Goal: Task Accomplishment & Management: Manage account settings

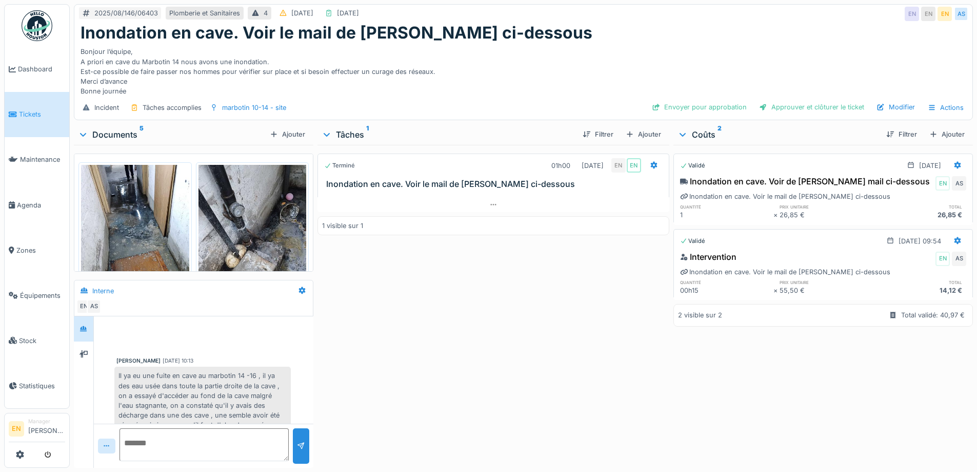
scroll to position [122, 0]
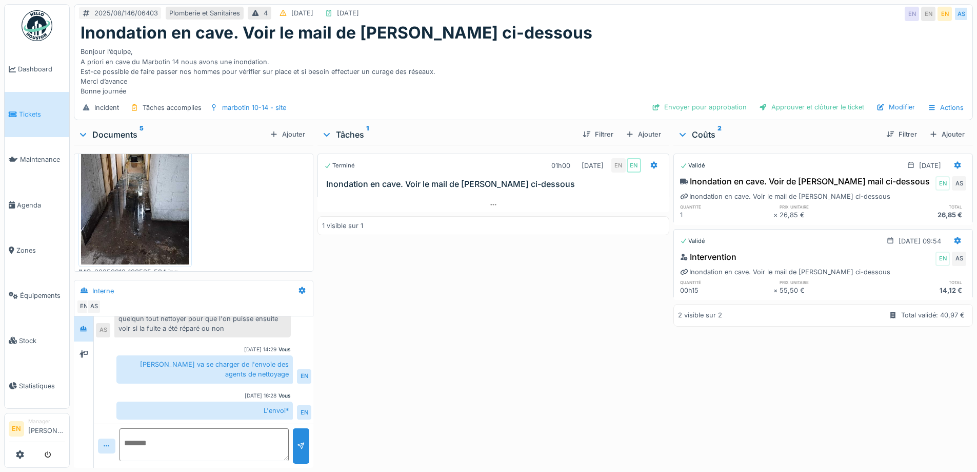
click at [600, 304] on div "Terminé 01h00 13/08/2025 EN EN Inondation en cave. Voir le mail de Cédric ci-de…" at bounding box center [493, 304] width 351 height 319
click at [627, 32] on div "Inondation en cave. Voir le mail de Cédric ci-dessous" at bounding box center [524, 32] width 886 height 19
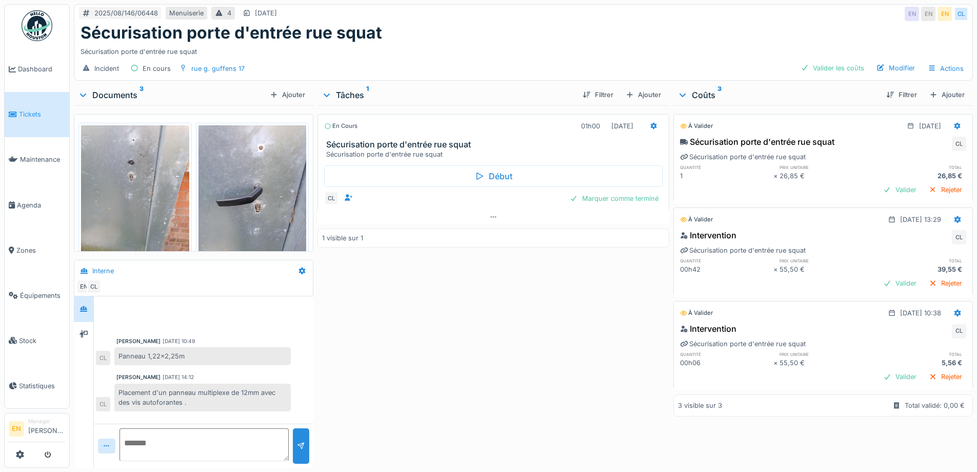
click at [550, 37] on div "Sécurisation porte d'entrée rue squat" at bounding box center [524, 32] width 886 height 19
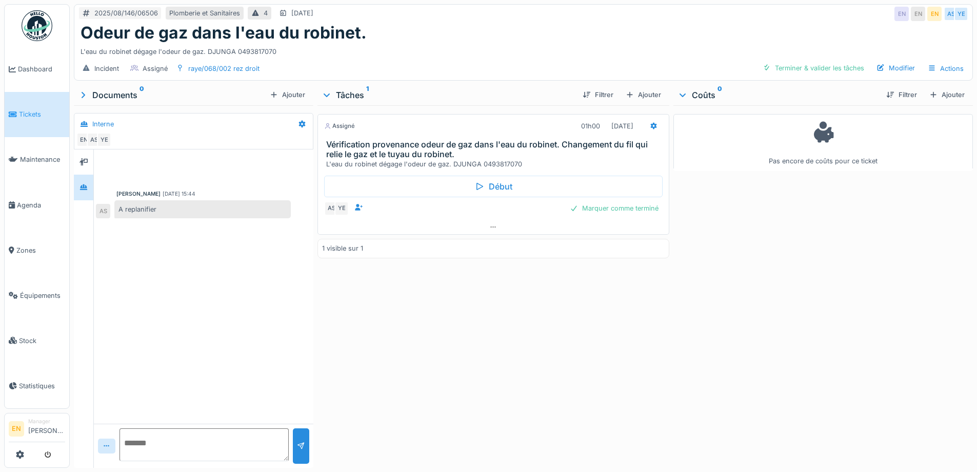
click at [487, 16] on div "2025/08/146/06506 Plomberie et Sanitaires 4 23/08/2025 EN EN EN AS YE" at bounding box center [523, 14] width 898 height 18
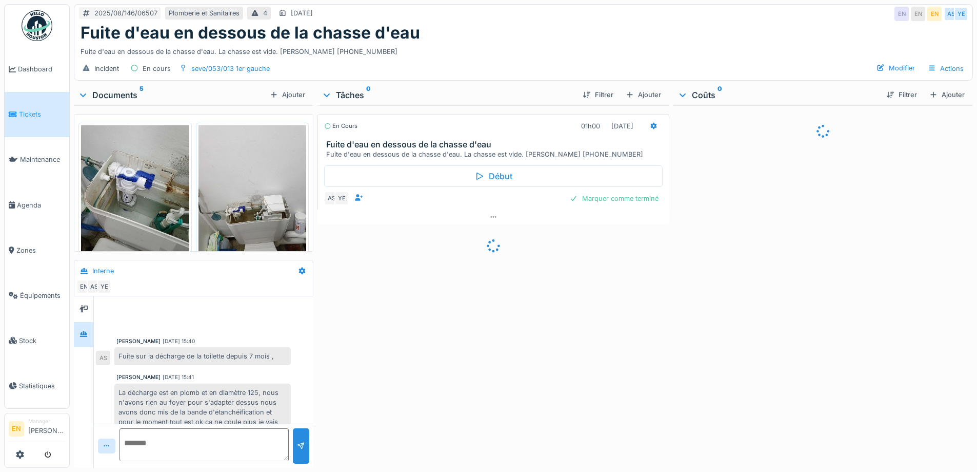
scroll to position [113, 0]
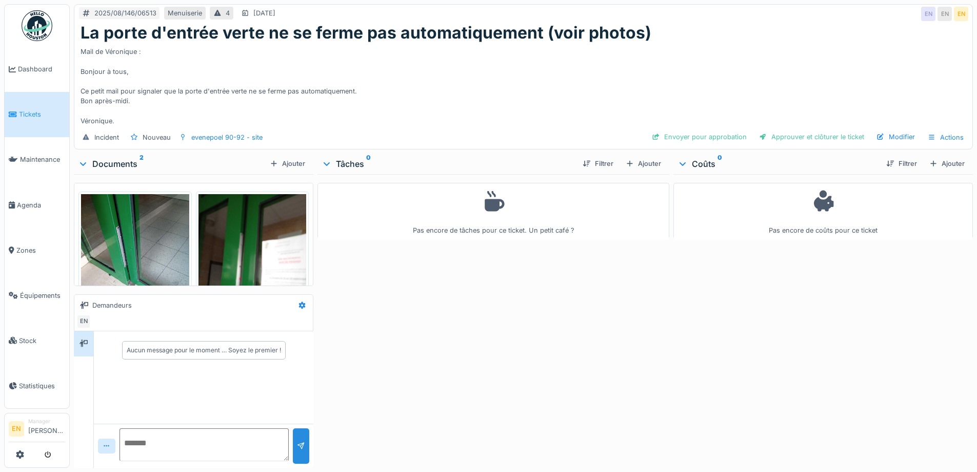
click at [501, 313] on div "Pas encore de tâches pour ce ticket. Un petit café ?" at bounding box center [493, 318] width 351 height 289
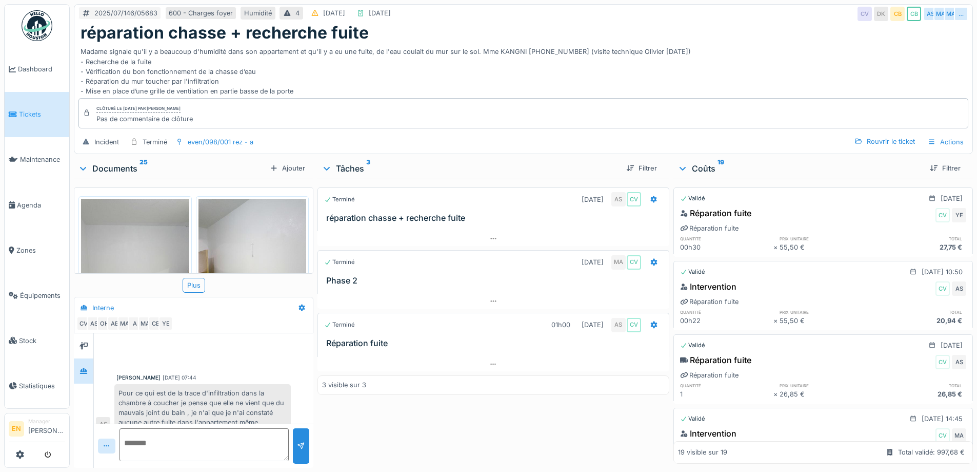
scroll to position [505, 0]
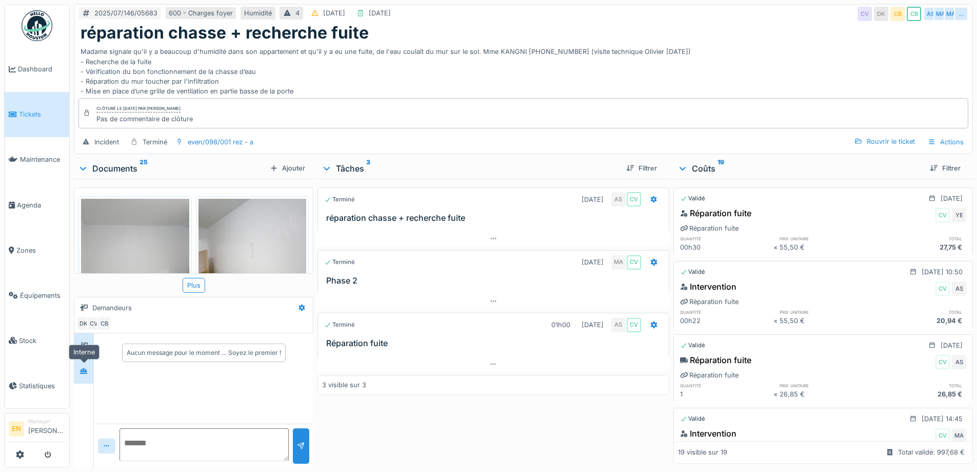
click at [82, 372] on icon at bounding box center [84, 370] width 8 height 7
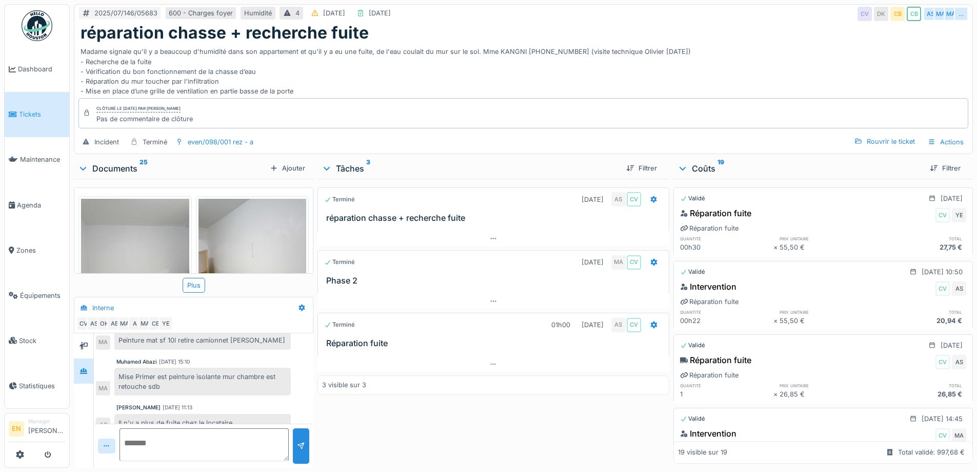
scroll to position [505, 0]
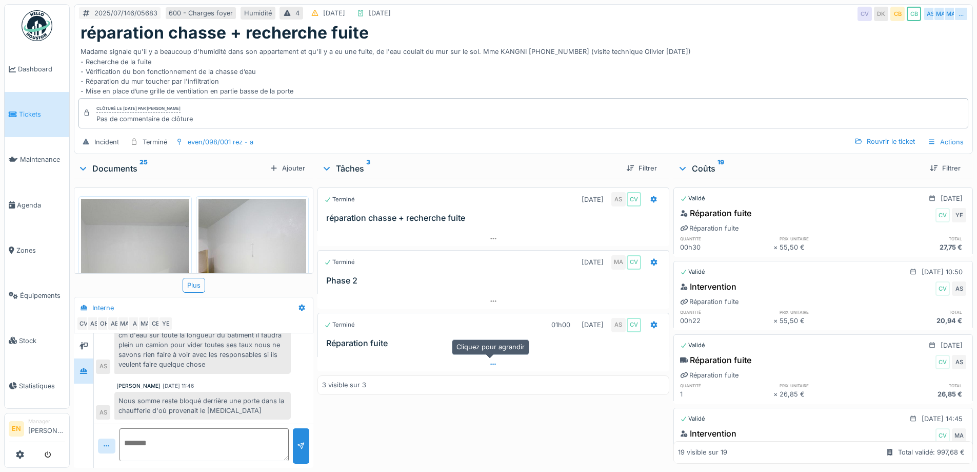
click at [493, 365] on icon at bounding box center [493, 364] width 6 height 2
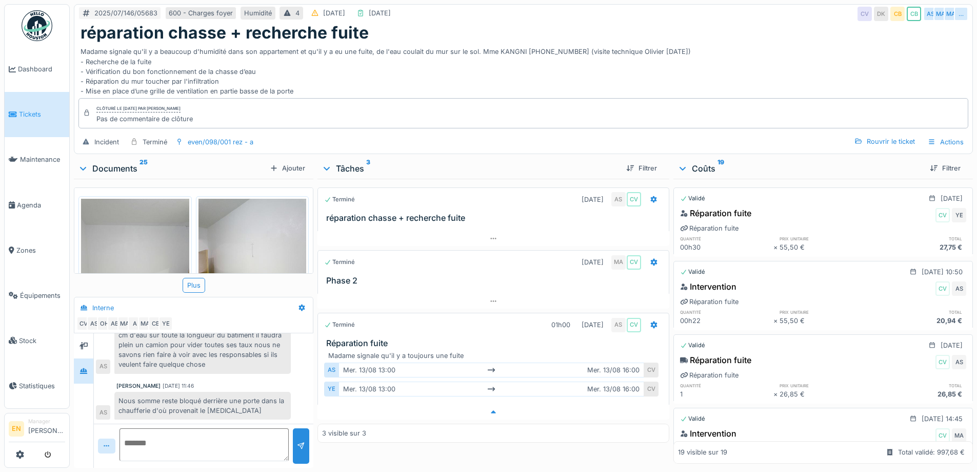
scroll to position [8, 0]
click at [489, 298] on icon at bounding box center [493, 301] width 8 height 7
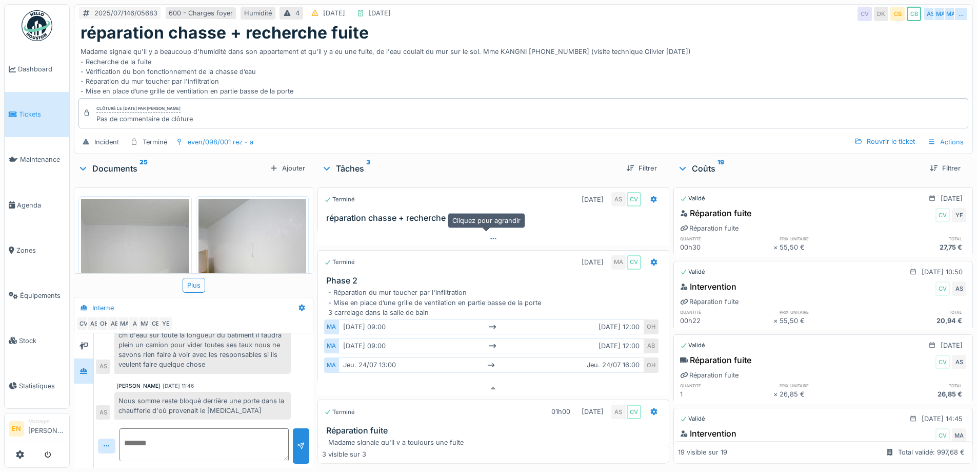
click at [488, 231] on div at bounding box center [493, 238] width 351 height 15
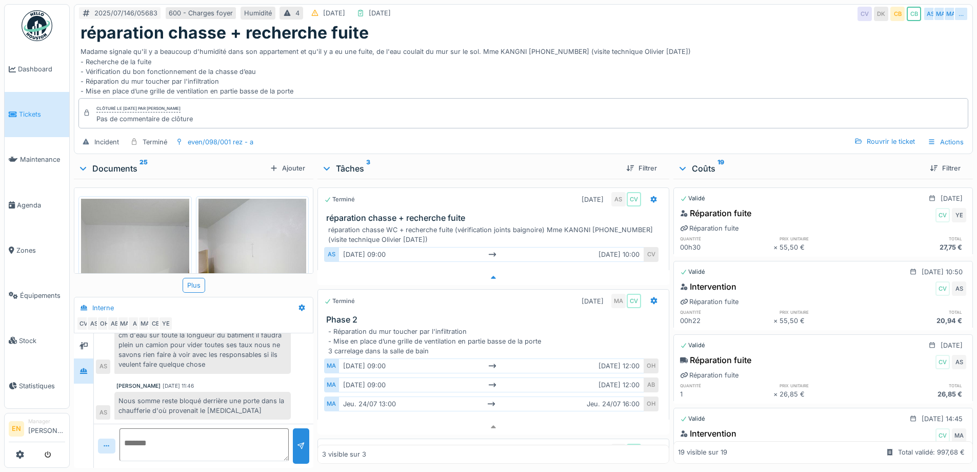
scroll to position [8, 0]
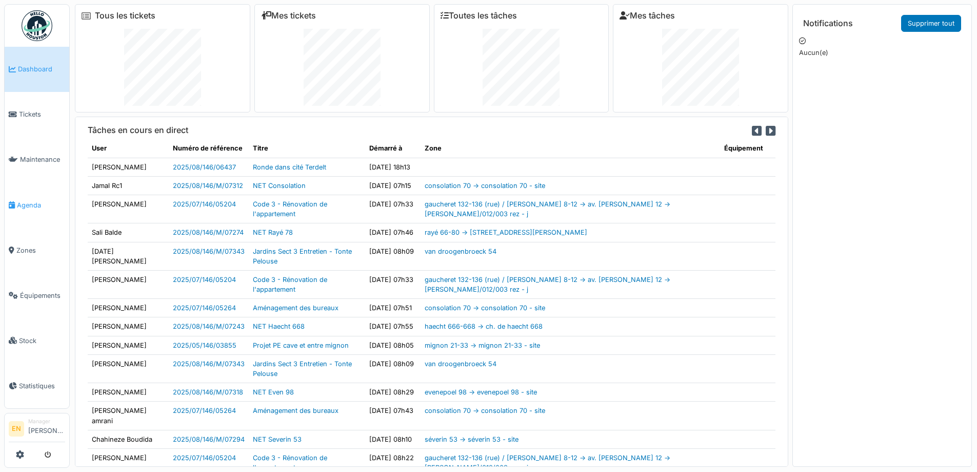
click at [30, 200] on span "Agenda" at bounding box center [41, 205] width 48 height 10
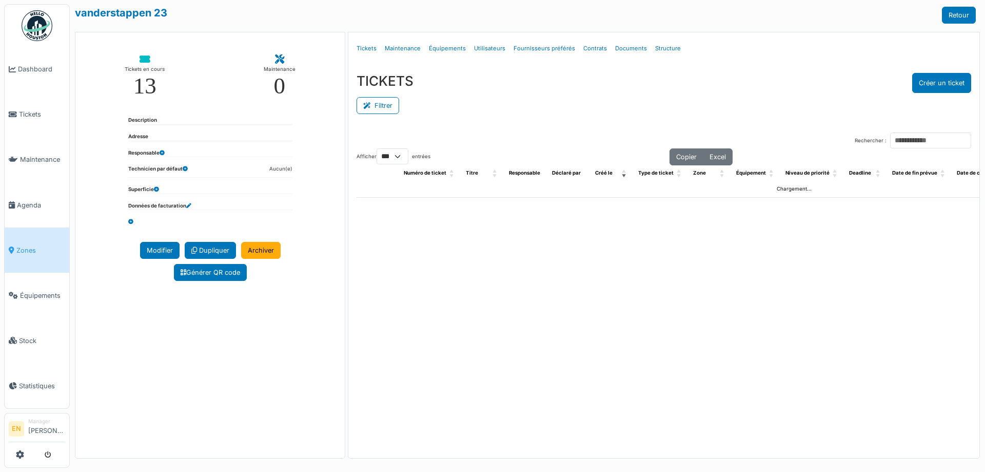
select select "***"
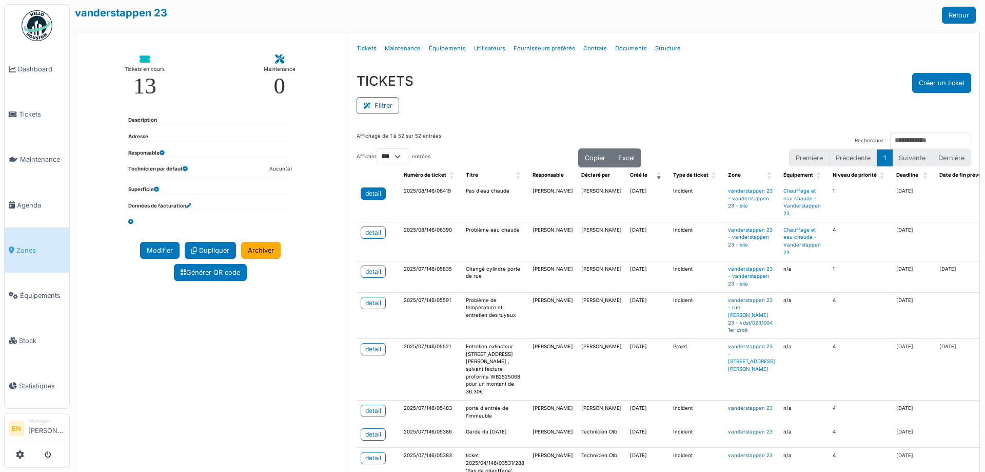
click at [375, 194] on div "detail" at bounding box center [373, 193] width 16 height 9
click at [651, 50] on link "Structure" at bounding box center [668, 48] width 34 height 24
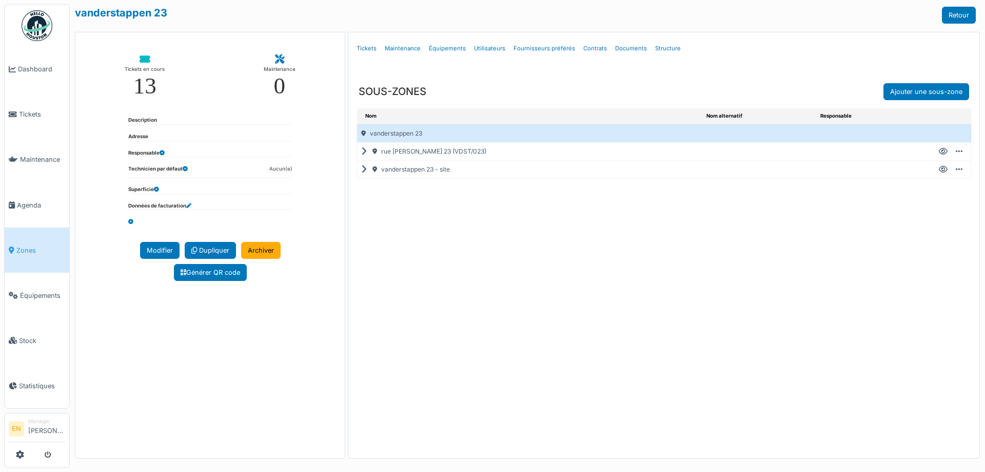
click at [364, 152] on icon at bounding box center [366, 151] width 10 height 1
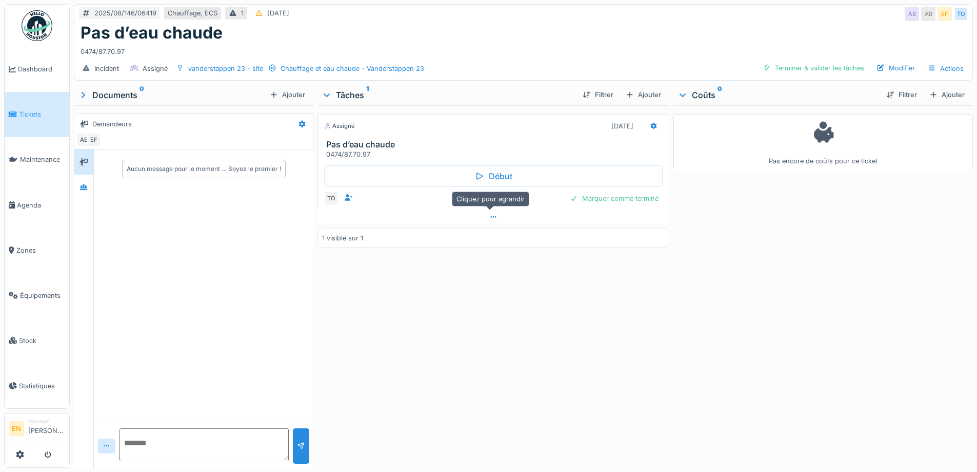
click at [490, 218] on icon at bounding box center [493, 216] width 8 height 7
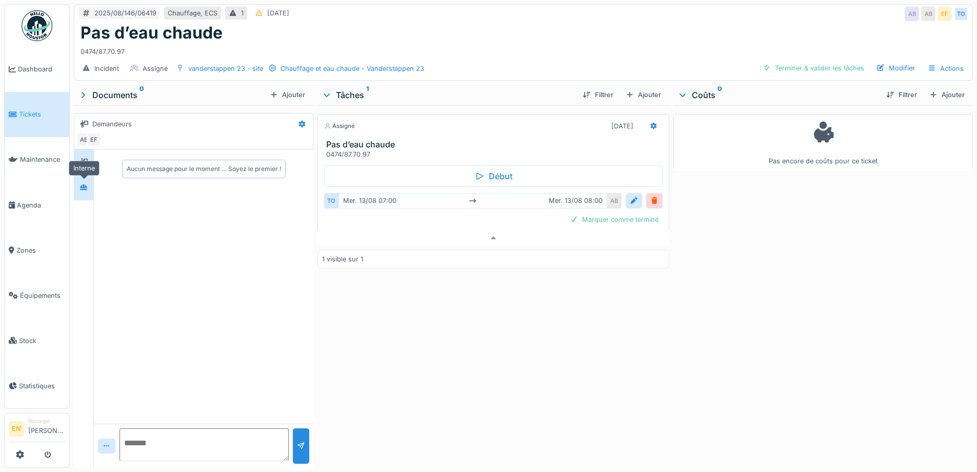
click at [89, 183] on div at bounding box center [83, 187] width 15 height 13
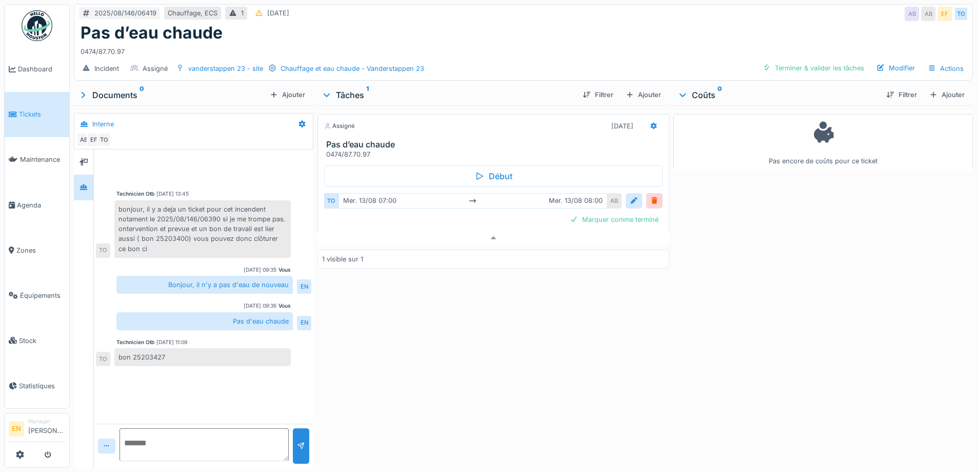
drag, startPoint x: 555, startPoint y: 381, endPoint x: 680, endPoint y: 223, distance: 202.0
click at [555, 380] on div "Assigné 13/08/2025 Pas d’eau chaude 0474/87.70.97 Début TO mer. 13/08 07:00 mer…" at bounding box center [493, 284] width 351 height 358
click at [724, 23] on div "Pas d’eau chaude" at bounding box center [524, 32] width 886 height 19
click at [598, 327] on div "Assigné 13/08/2025 Pas d’eau chaude 0474/87.70.97 Début TO mer. 13/08 07:00 mer…" at bounding box center [493, 284] width 351 height 358
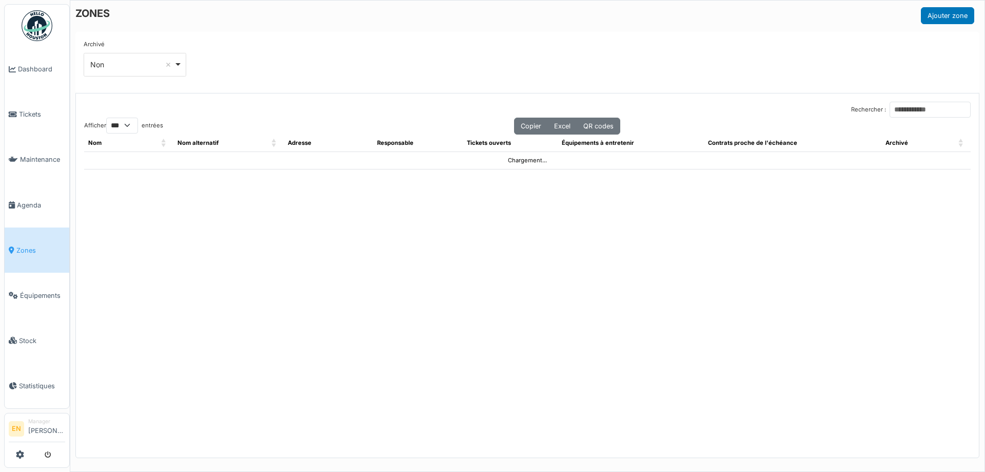
select select "***"
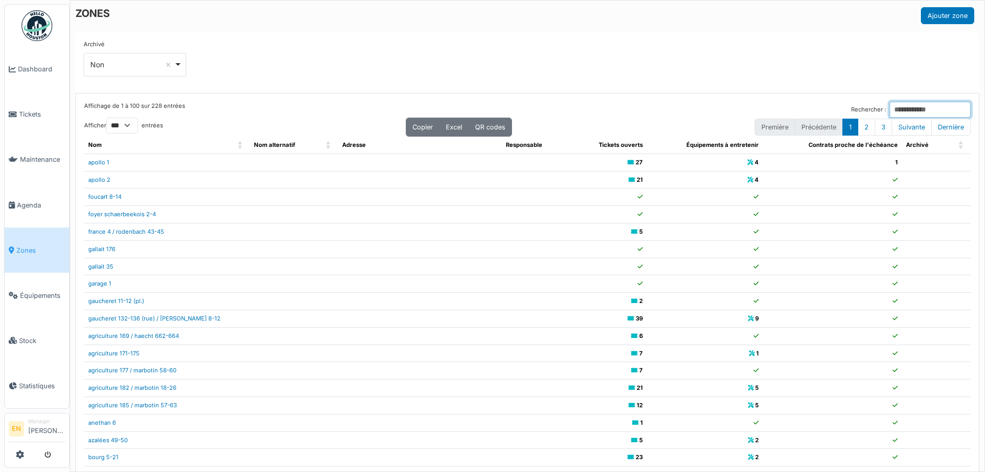
click at [912, 108] on input "Rechercher :" at bounding box center [930, 110] width 81 height 16
click at [907, 111] on input "Rechercher :" at bounding box center [930, 110] width 81 height 16
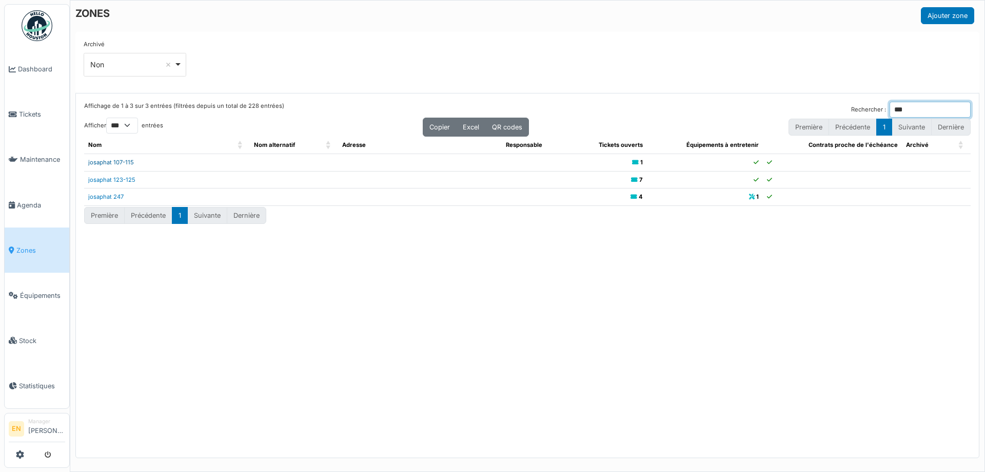
type input "***"
click at [120, 163] on link "josaphat 107-115" at bounding box center [111, 162] width 46 height 7
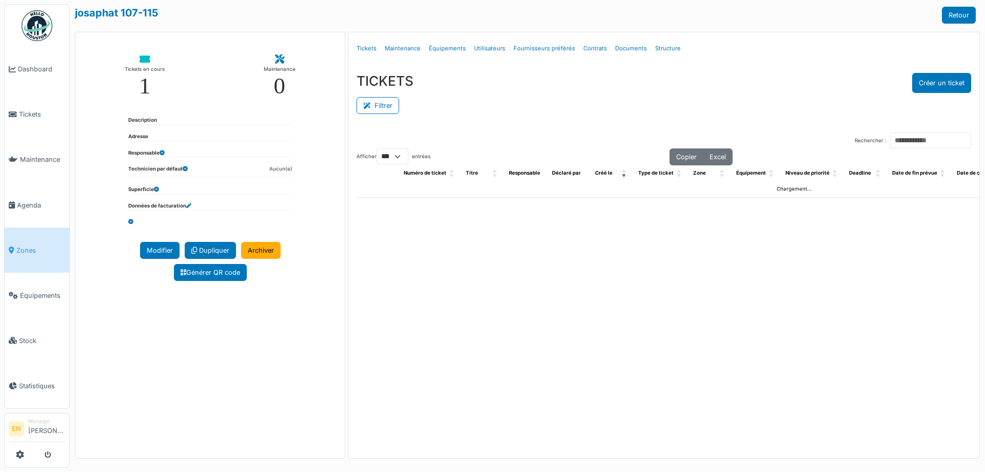
select select "***"
click at [664, 49] on link "Structure" at bounding box center [668, 48] width 34 height 24
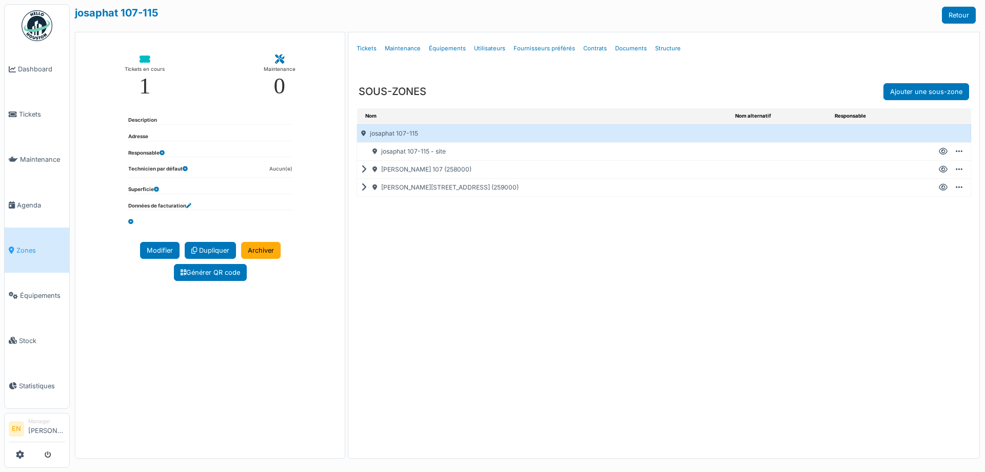
click at [362, 187] on icon at bounding box center [366, 187] width 10 height 1
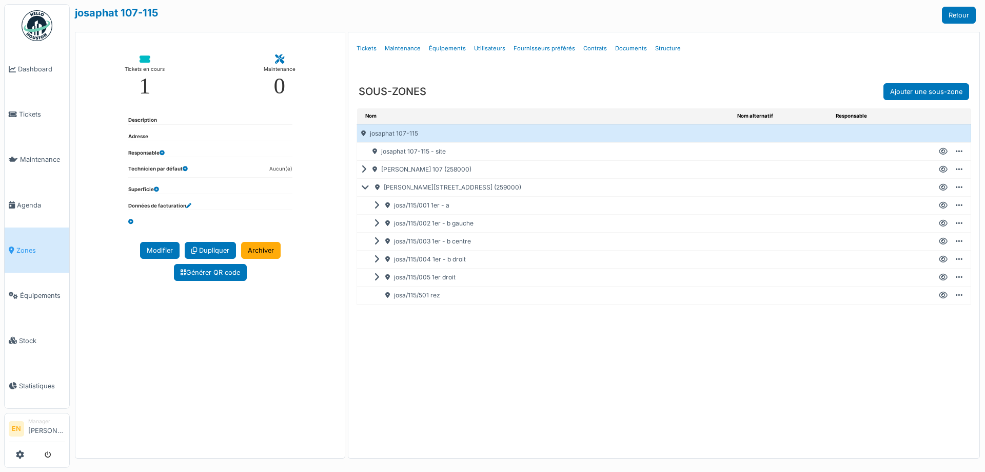
click at [941, 206] on icon at bounding box center [943, 205] width 9 height 1
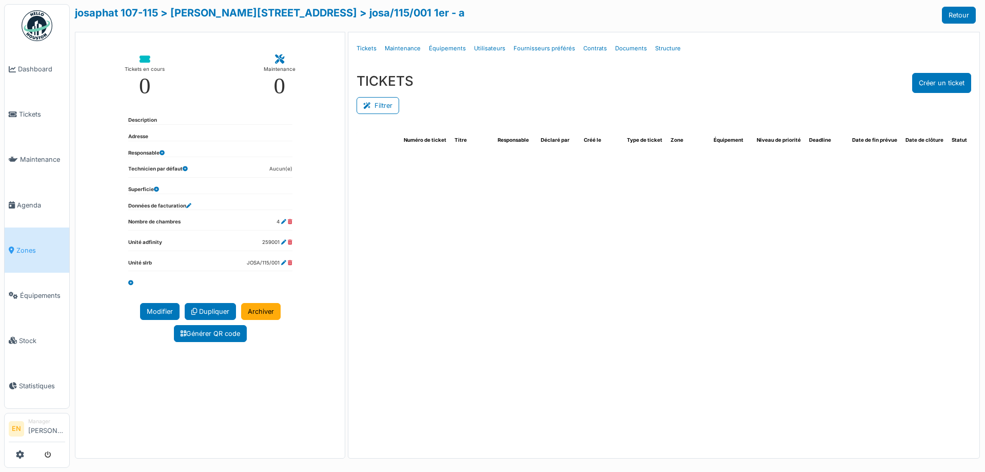
select select "***"
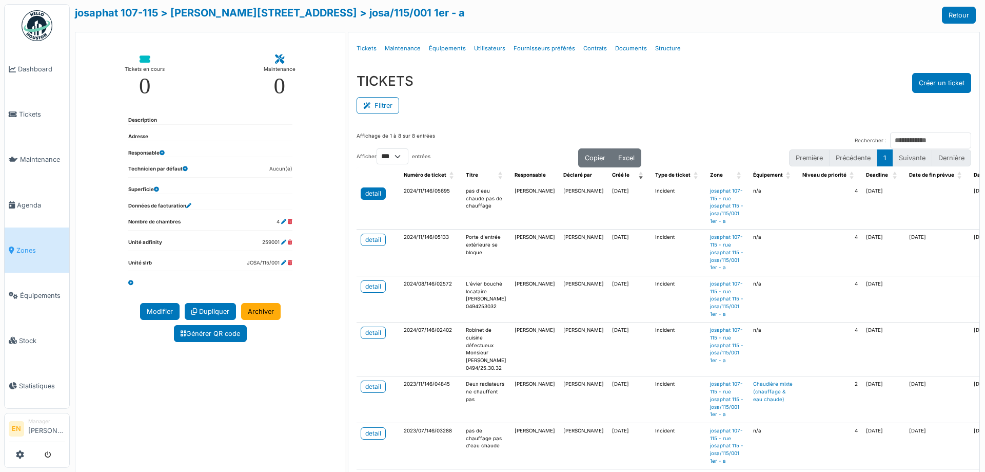
click at [371, 194] on div "detail" at bounding box center [373, 193] width 16 height 9
click at [947, 76] on button "Créer un ticket" at bounding box center [941, 83] width 59 height 20
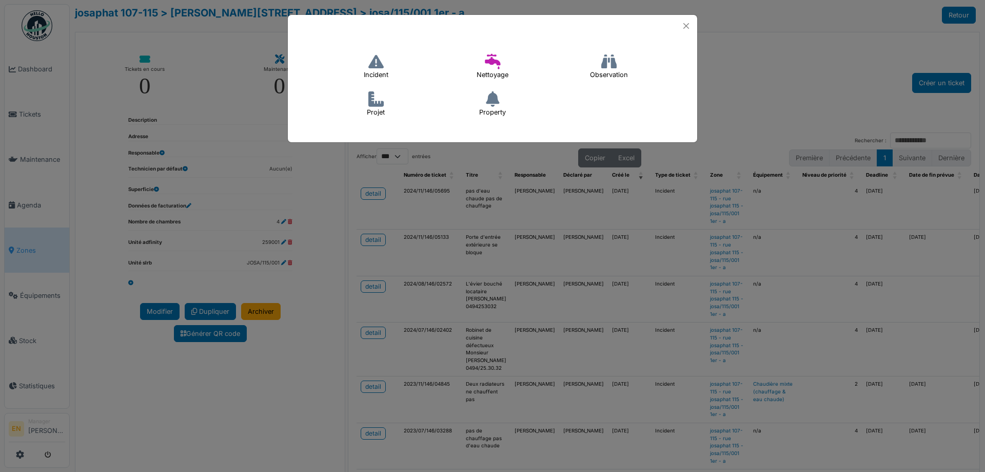
click at [372, 67] on icon at bounding box center [375, 61] width 15 height 15
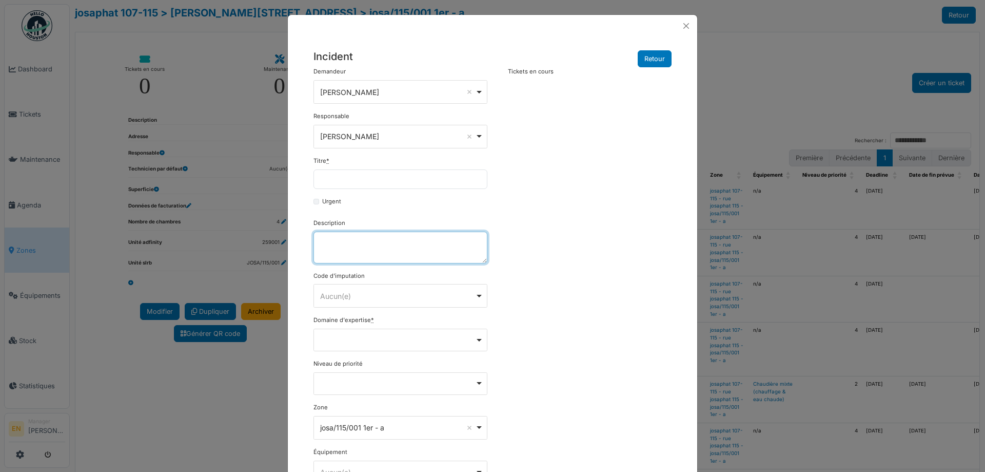
click at [352, 246] on textarea "Description" at bounding box center [400, 247] width 174 height 32
paste textarea "**********"
type textarea "**********"
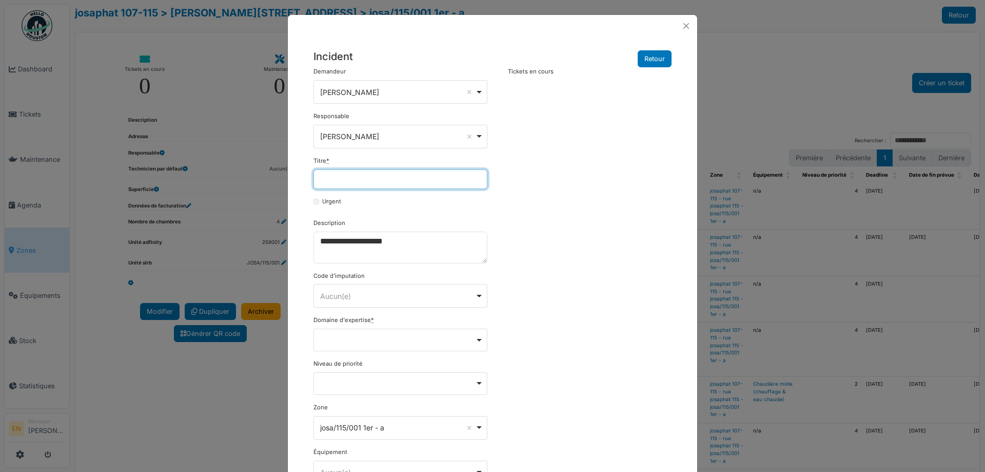
click at [365, 173] on input "Titre *" at bounding box center [400, 178] width 174 height 19
type input "**********"
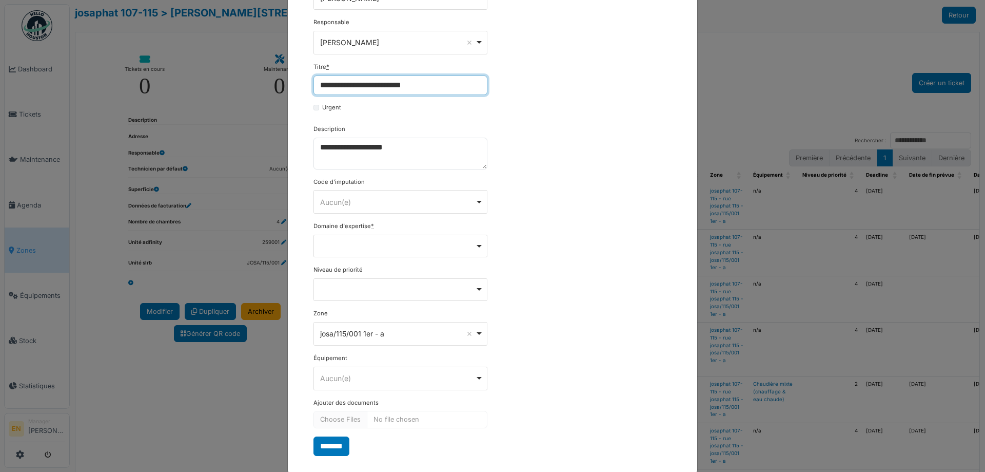
scroll to position [103, 0]
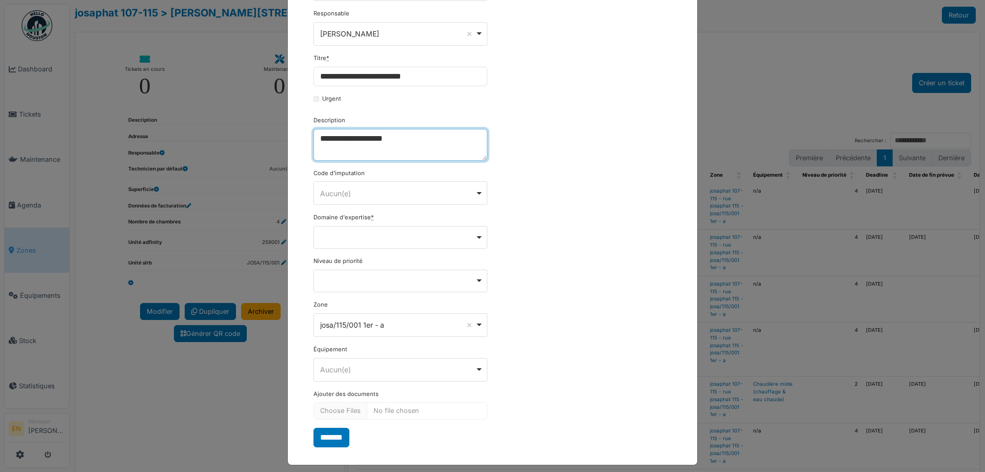
click at [316, 138] on textarea "**********" at bounding box center [400, 145] width 174 height 32
click at [359, 146] on textarea "**********" at bounding box center [400, 145] width 174 height 32
click at [336, 155] on textarea "**********" at bounding box center [400, 145] width 174 height 32
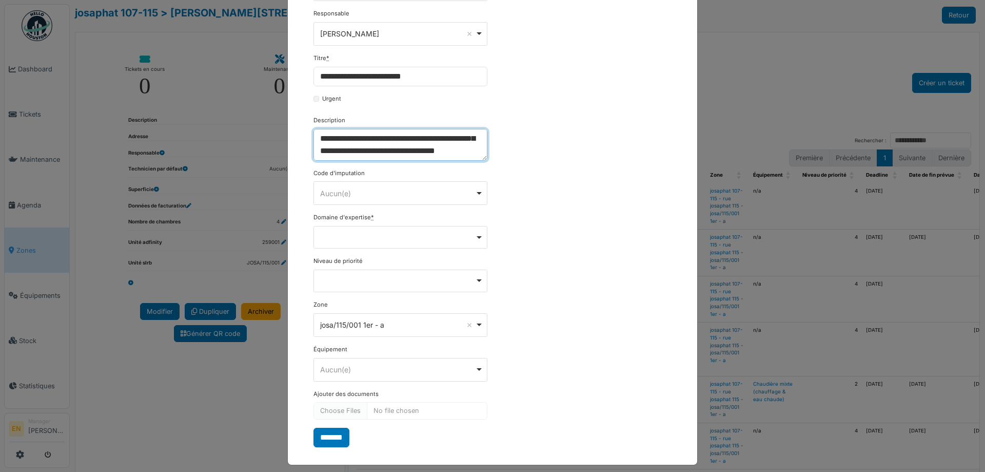
click at [476, 235] on div "Remove item" at bounding box center [400, 236] width 165 height 4
type textarea "**********"
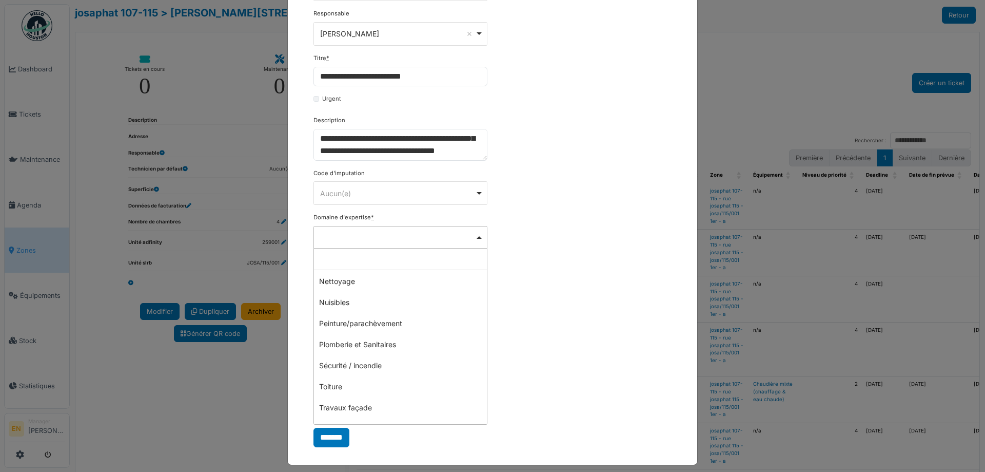
scroll to position [298, 0]
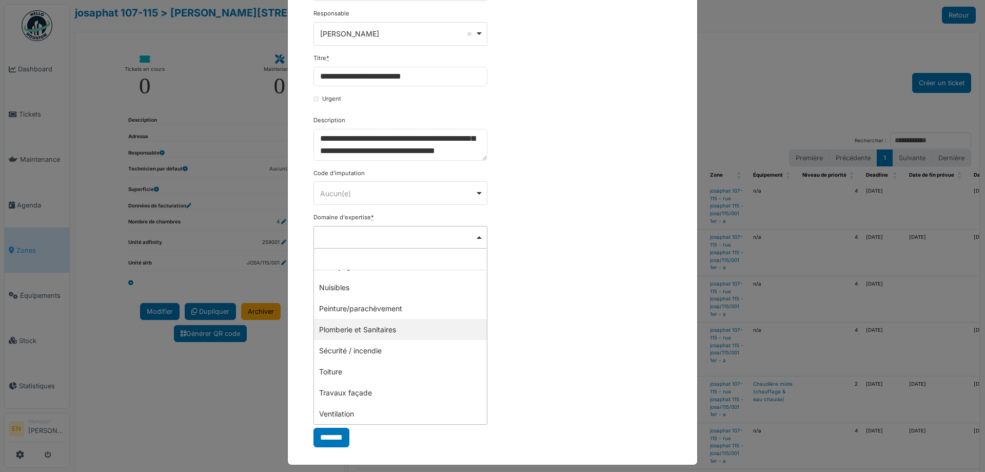
select select "***"
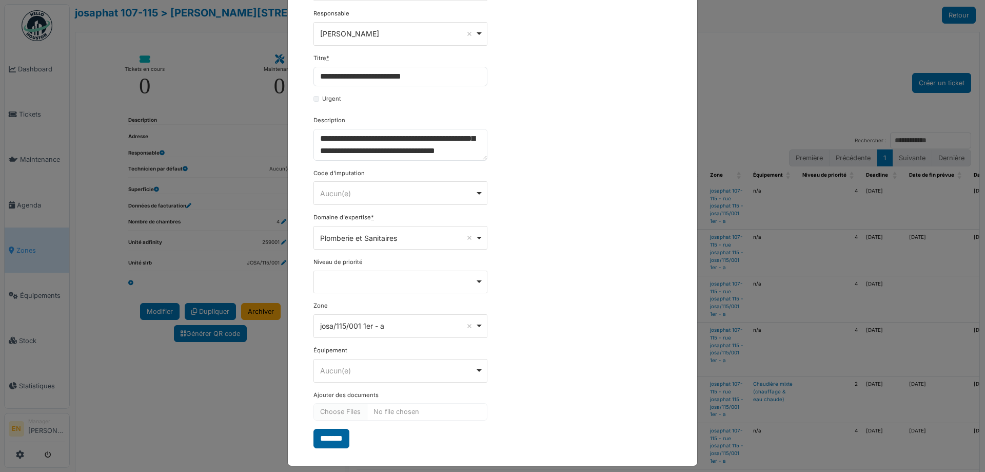
drag, startPoint x: 546, startPoint y: 378, endPoint x: 325, endPoint y: 439, distance: 229.9
click at [547, 379] on div "**********" at bounding box center [492, 206] width 368 height 483
click at [325, 441] on input "*******" at bounding box center [331, 437] width 36 height 19
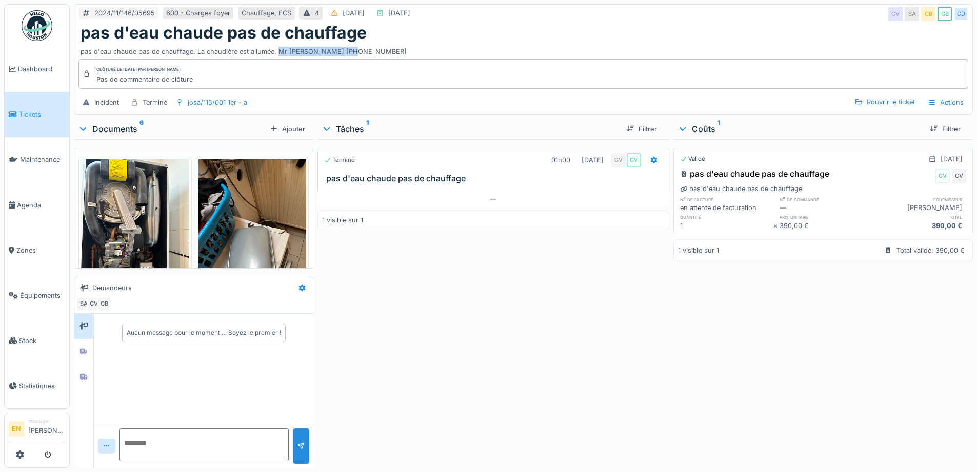
drag, startPoint x: 277, startPoint y: 50, endPoint x: 381, endPoint y: 55, distance: 104.8
click at [381, 55] on div "pas d'eau chaude pas de chauffage. La chaudière est allumée. Mr [PERSON_NAME] […" at bounding box center [524, 50] width 886 height 14
copy div "Mr [PERSON_NAME] [PHONE_NUMBER]"
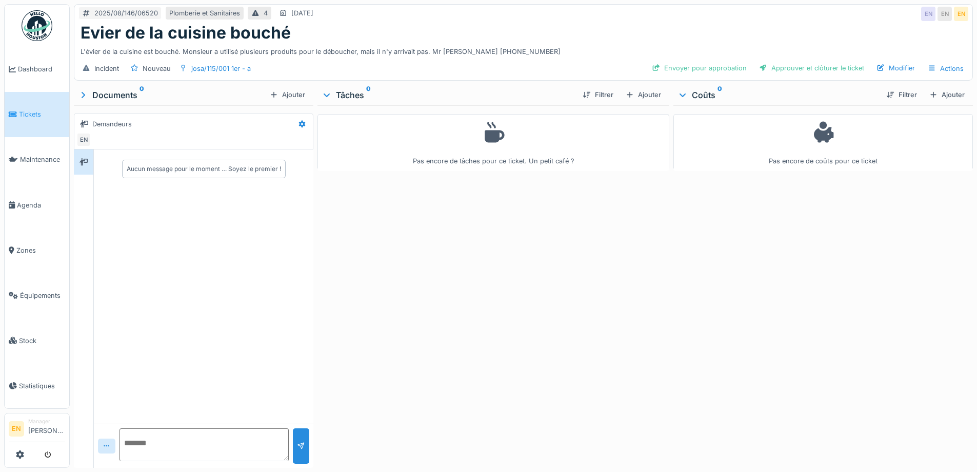
click at [558, 279] on div "Pas encore de tâches pour ce ticket. Un petit café ?" at bounding box center [493, 284] width 351 height 358
click at [644, 101] on div "Ajouter" at bounding box center [644, 95] width 44 height 14
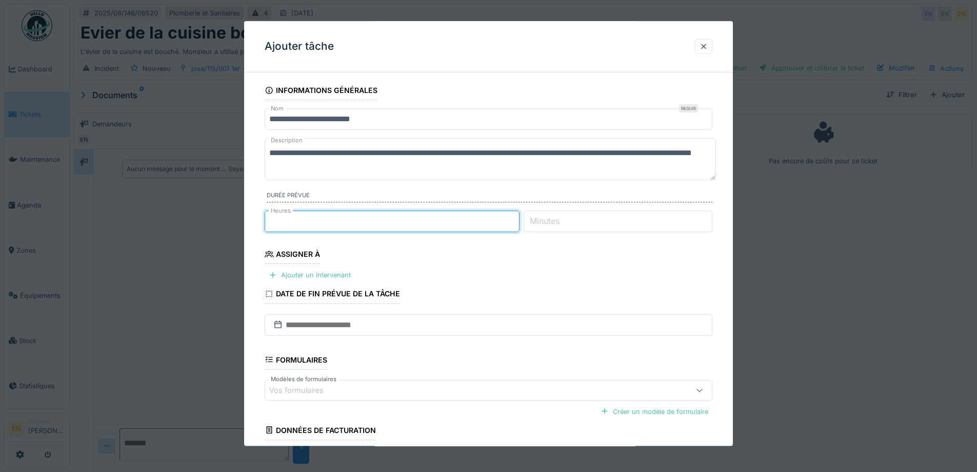
type input "*"
click at [518, 218] on input "*" at bounding box center [392, 221] width 255 height 22
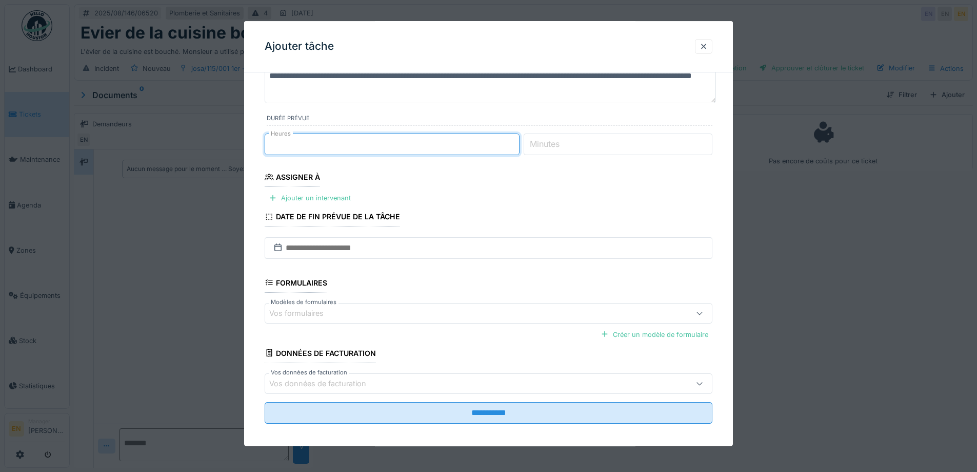
scroll to position [84, 0]
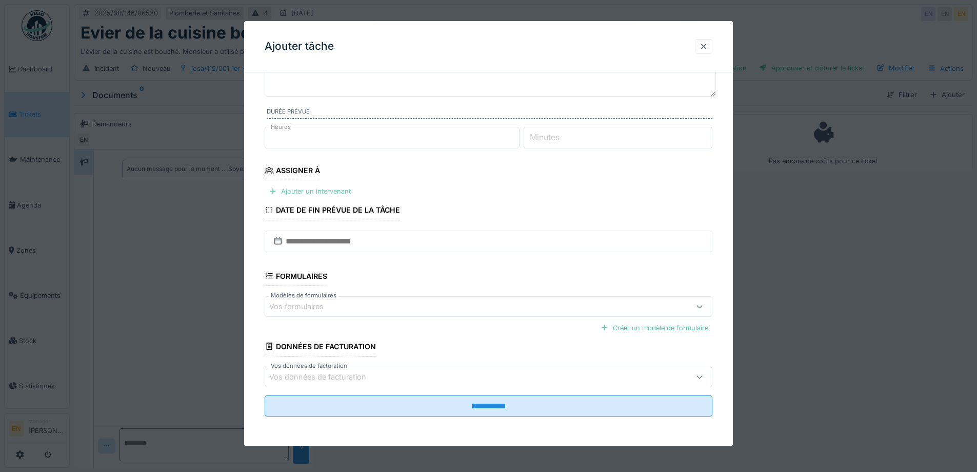
click at [304, 191] on div "Ajouter un intervenant" at bounding box center [310, 192] width 90 height 14
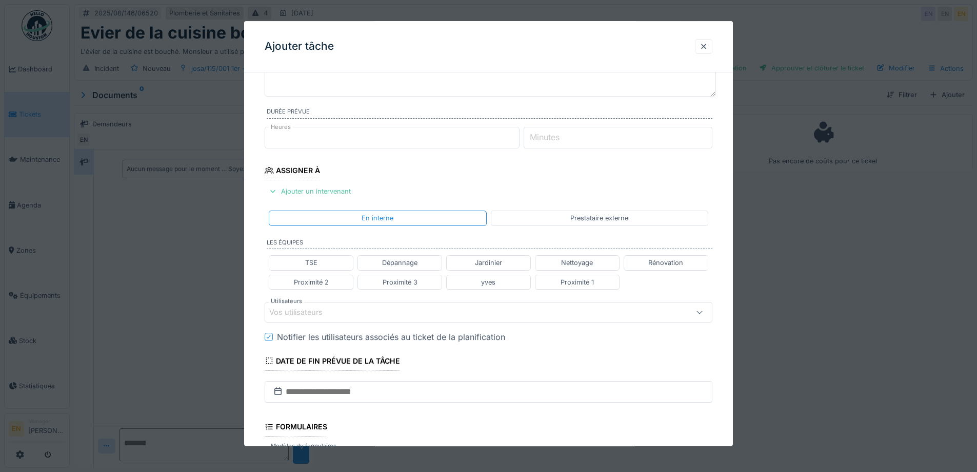
click at [380, 308] on div "Vos utilisateurs" at bounding box center [462, 311] width 386 height 11
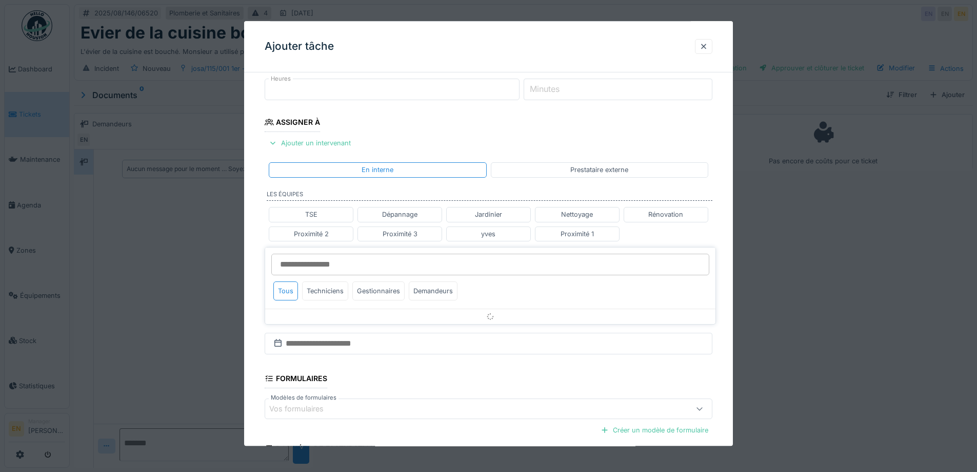
scroll to position [162, 0]
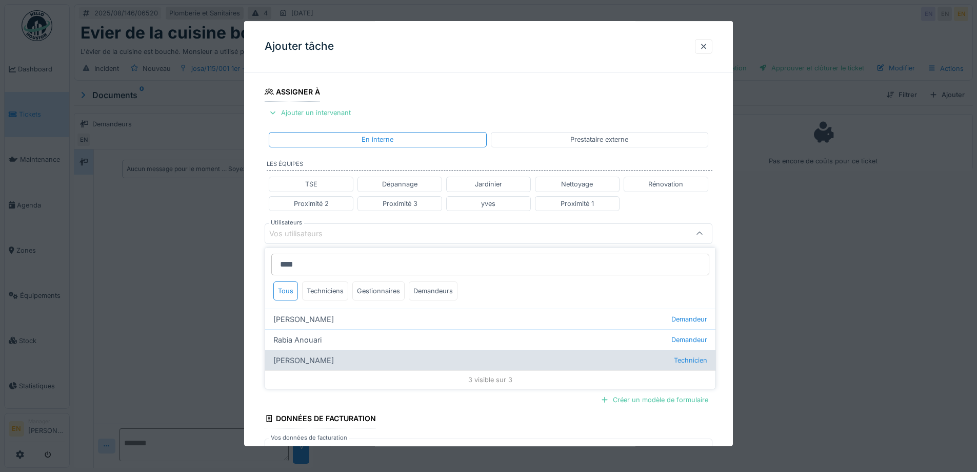
type input "****"
click at [301, 358] on div "Anouar Serifi Technicien" at bounding box center [490, 359] width 450 height 21
type input "*****"
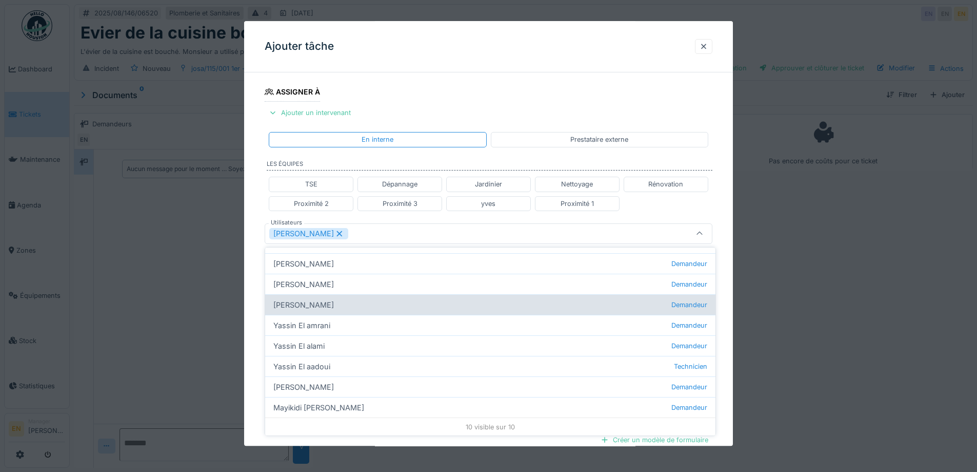
scroll to position [97, 0]
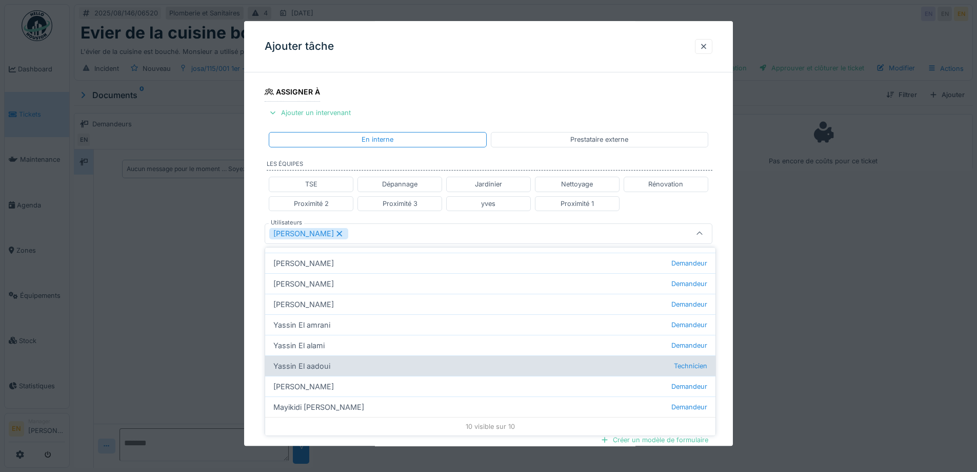
type input "****"
click at [311, 365] on div "Yassin El aadoui Technicien" at bounding box center [490, 365] width 450 height 21
type input "**********"
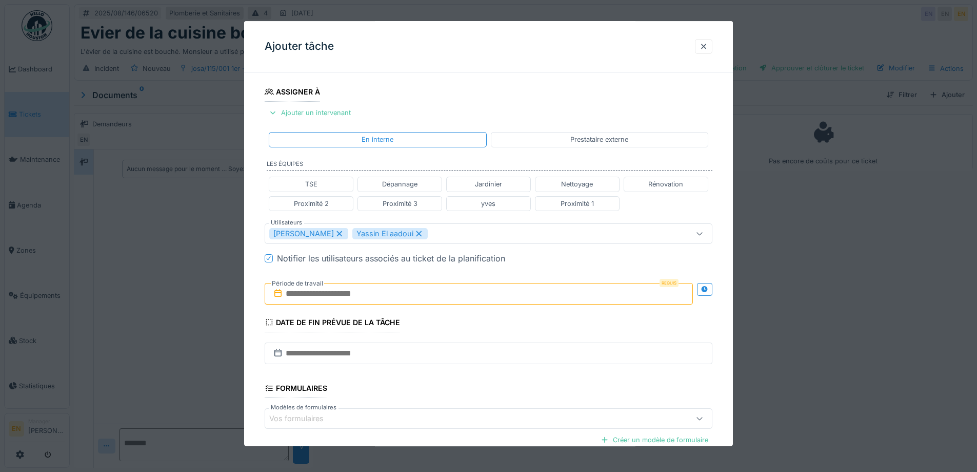
drag, startPoint x: 727, startPoint y: 326, endPoint x: 649, endPoint y: 327, distance: 77.5
click at [726, 326] on div "**********" at bounding box center [488, 237] width 489 height 639
click at [709, 289] on icon at bounding box center [705, 289] width 8 height 7
click at [361, 293] on input "text" at bounding box center [368, 294] width 207 height 22
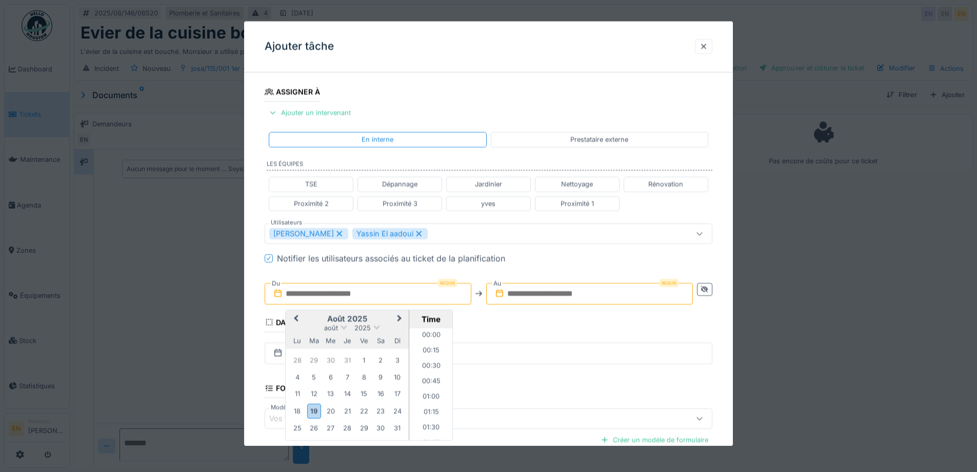
scroll to position [521, 0]
click at [330, 415] on div "20" at bounding box center [331, 411] width 14 height 14
click at [425, 360] on li "08:00" at bounding box center [431, 357] width 44 height 15
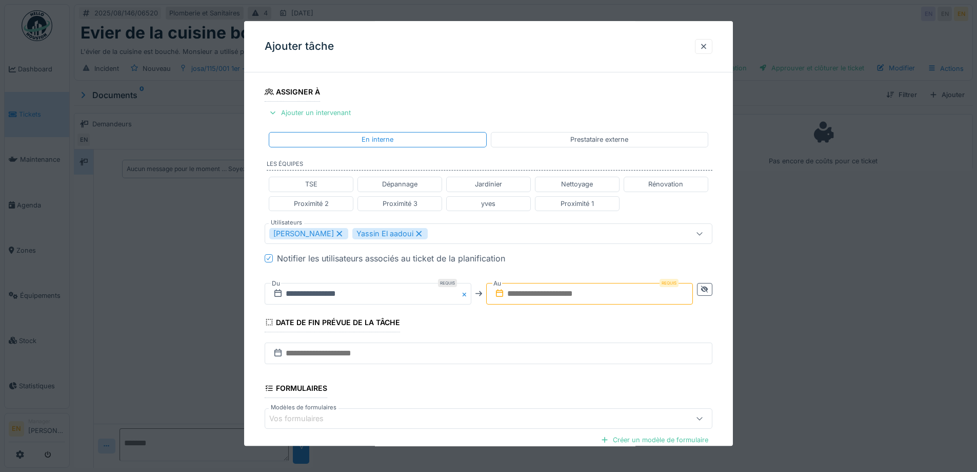
click at [570, 293] on input "text" at bounding box center [589, 294] width 207 height 22
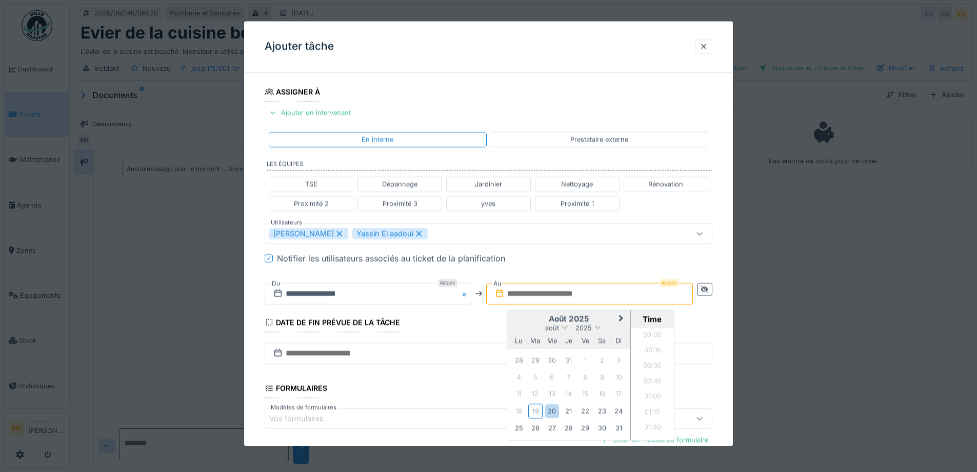
scroll to position [521, 0]
click at [554, 414] on div "20" at bounding box center [552, 411] width 14 height 14
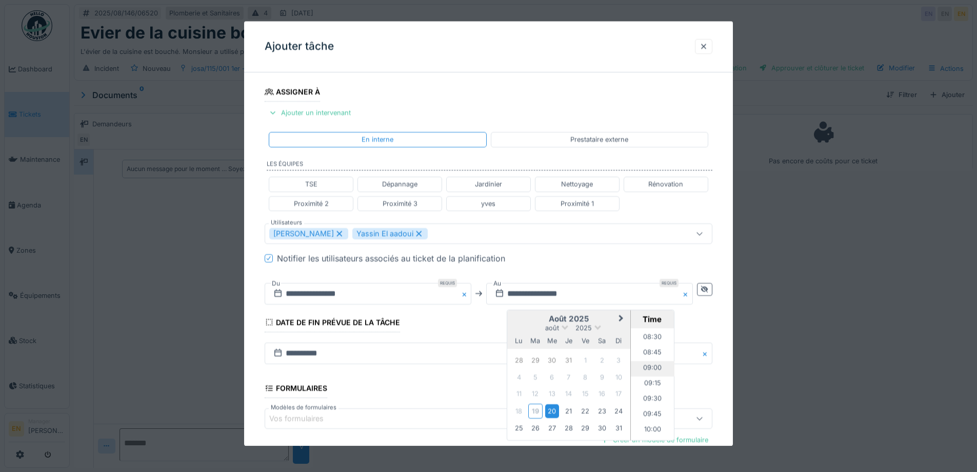
click at [652, 365] on li "09:00" at bounding box center [653, 368] width 44 height 15
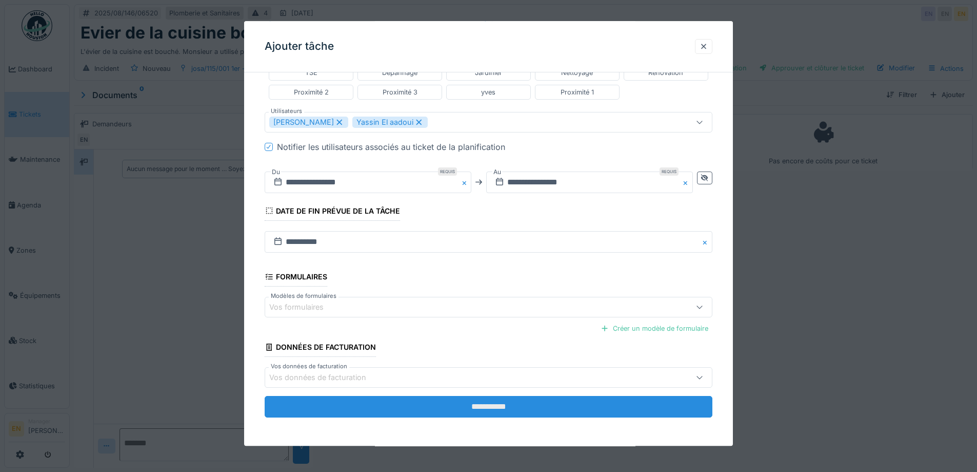
scroll to position [274, 0]
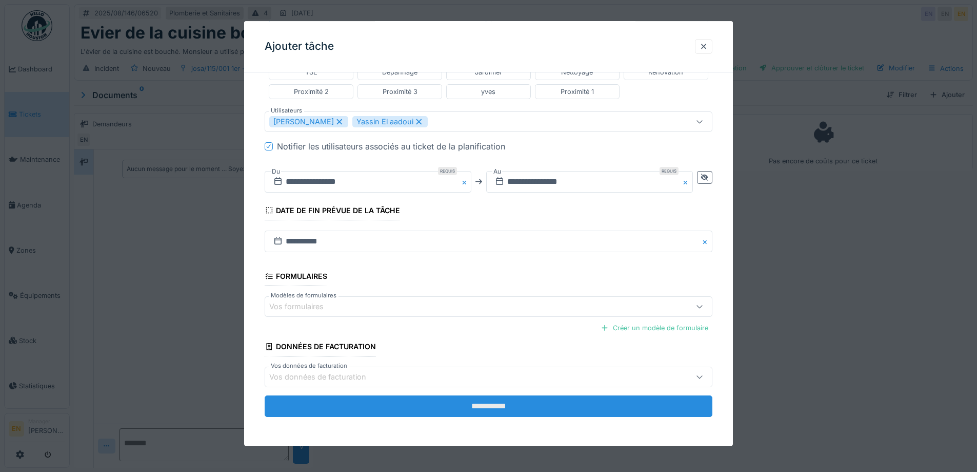
click at [492, 405] on input "**********" at bounding box center [489, 407] width 448 height 22
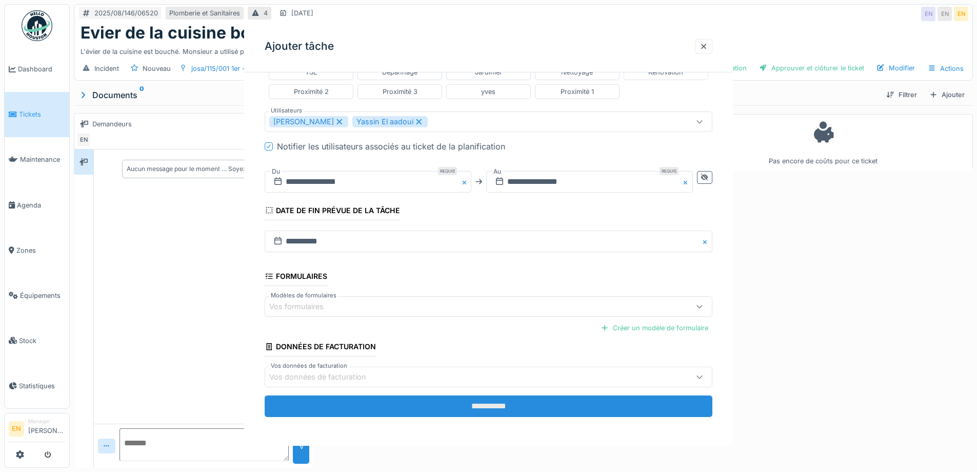
scroll to position [0, 0]
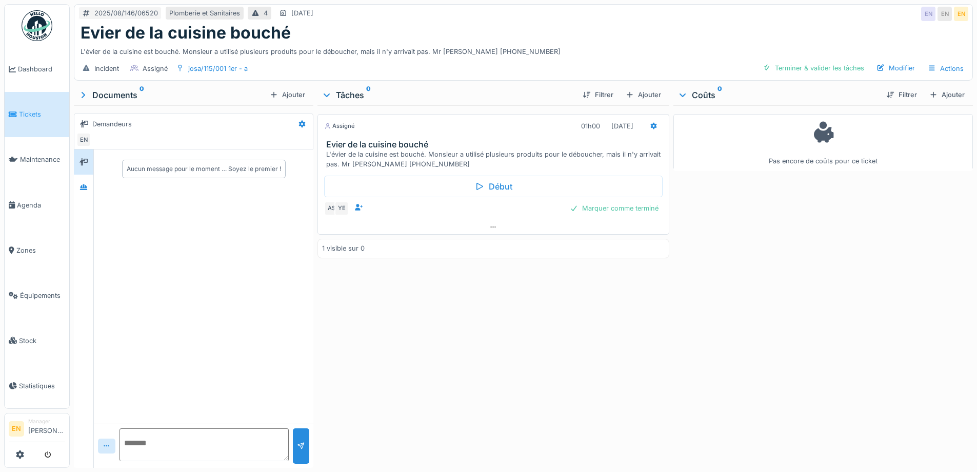
click at [424, 428] on div "Assigné 01h00 20/08/2025 Evier de la cuisine bouché L'évier de la cuisine est b…" at bounding box center [493, 284] width 351 height 358
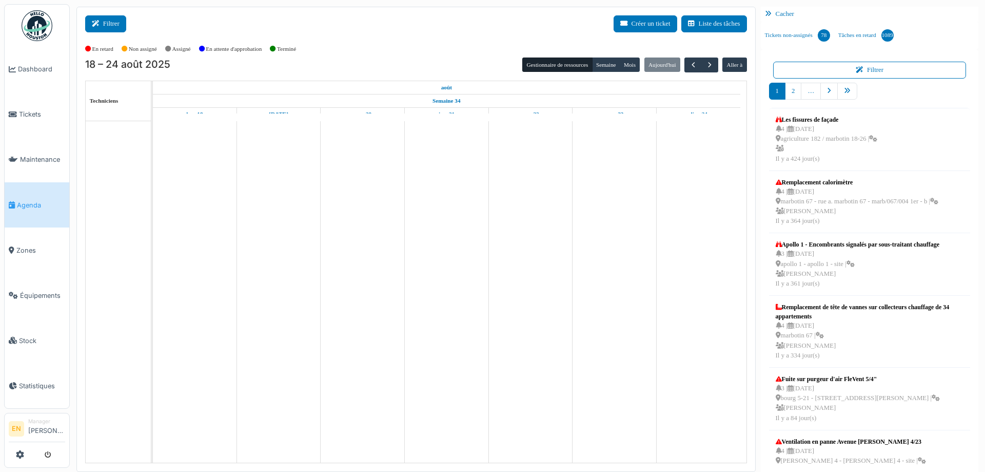
click at [102, 25] on icon at bounding box center [97, 24] width 11 height 7
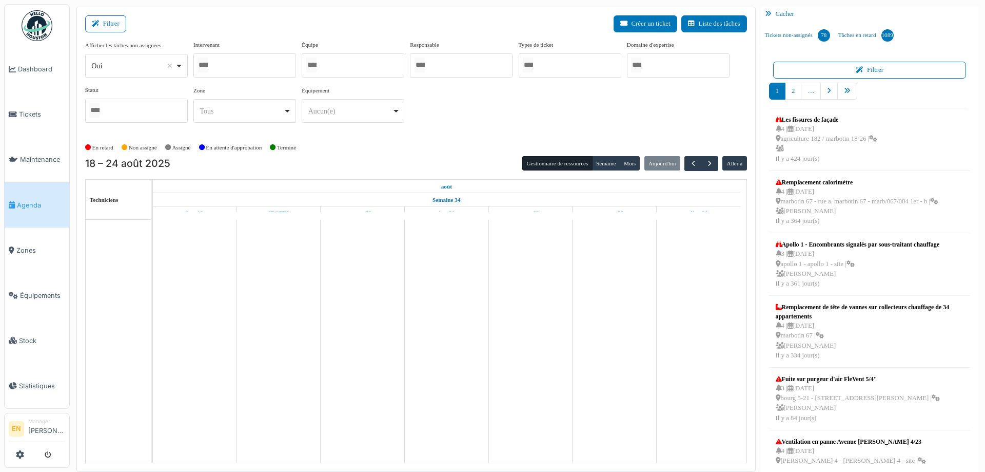
drag, startPoint x: 177, startPoint y: 64, endPoint x: 180, endPoint y: 70, distance: 6.9
click at [178, 64] on div "Oui Remove item" at bounding box center [136, 65] width 94 height 15
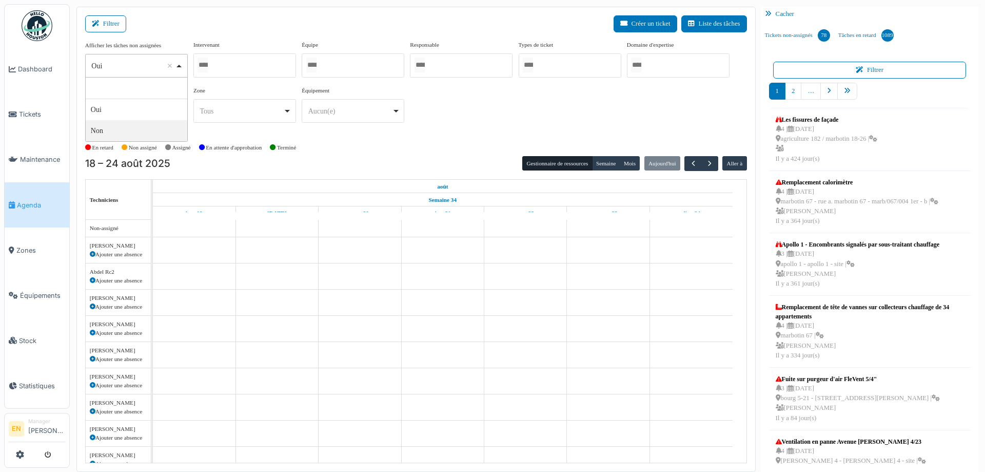
select select "**"
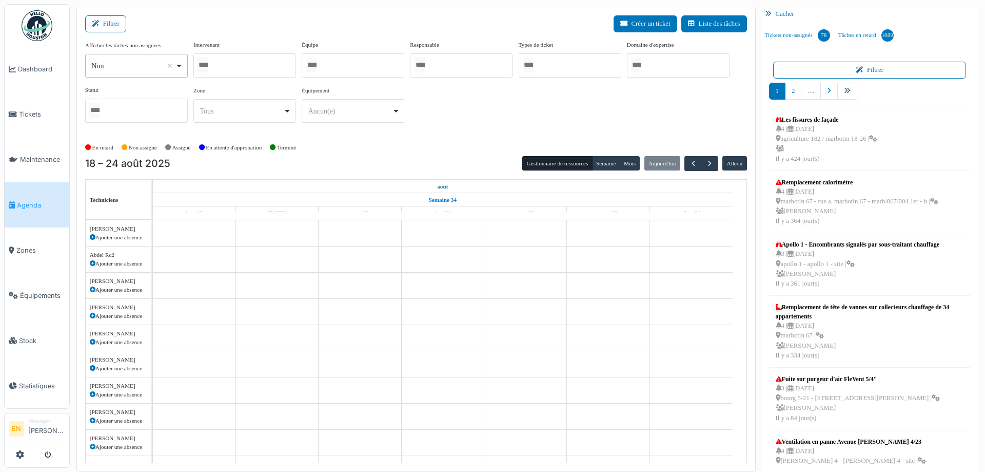
click at [227, 66] on div at bounding box center [244, 65] width 103 height 24
type input "****"
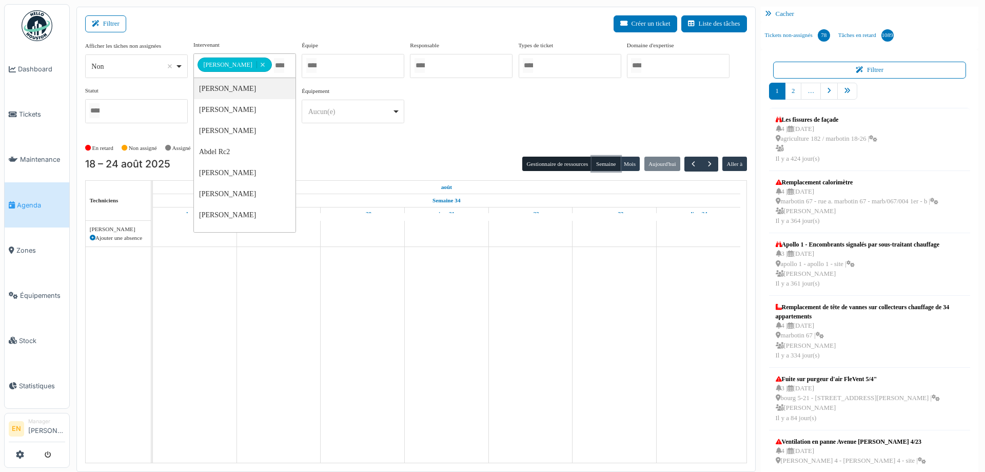
click at [602, 168] on button "Semaine" at bounding box center [606, 163] width 28 height 14
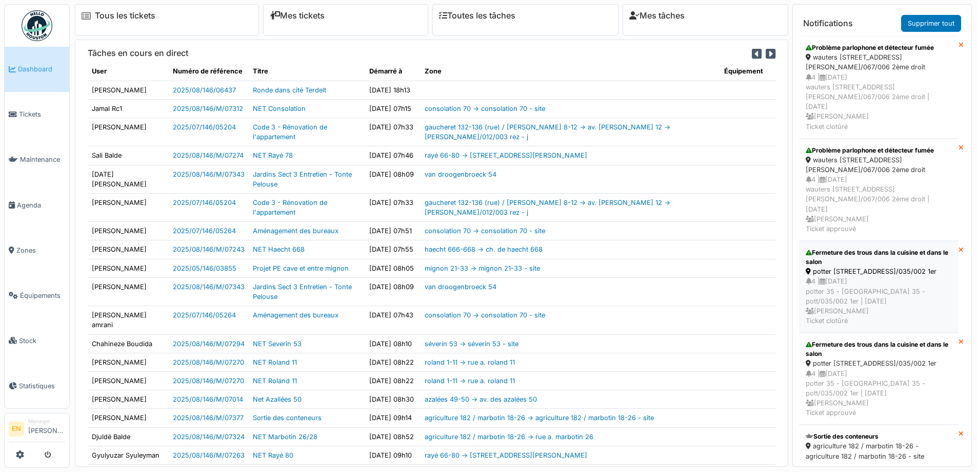
scroll to position [74, 0]
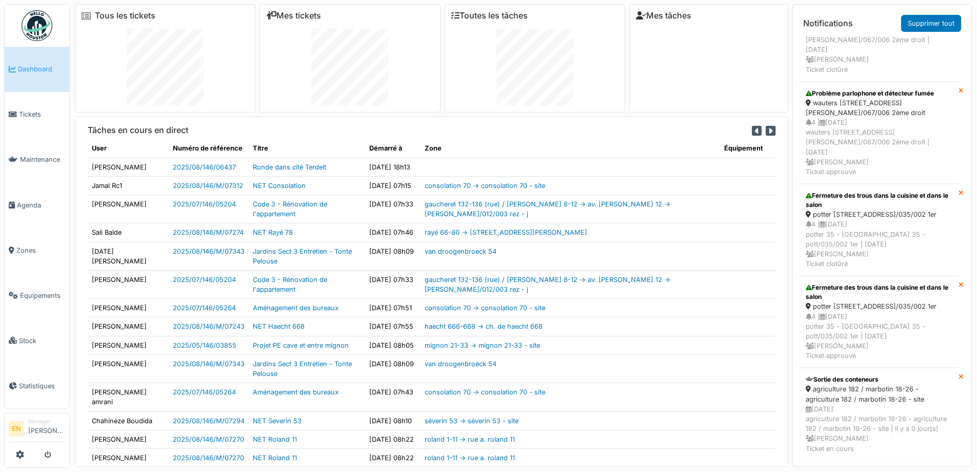
click at [959, 374] on icon at bounding box center [961, 377] width 5 height 7
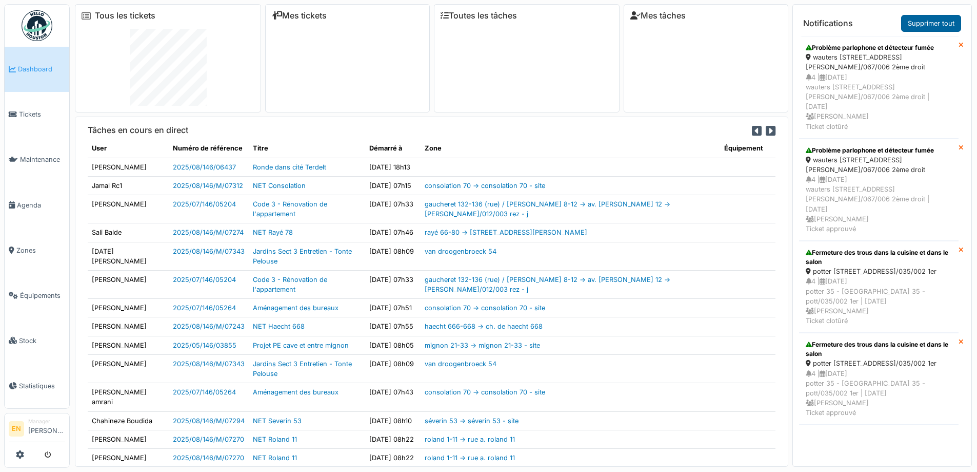
click at [938, 25] on link "Supprimer tout" at bounding box center [931, 23] width 60 height 17
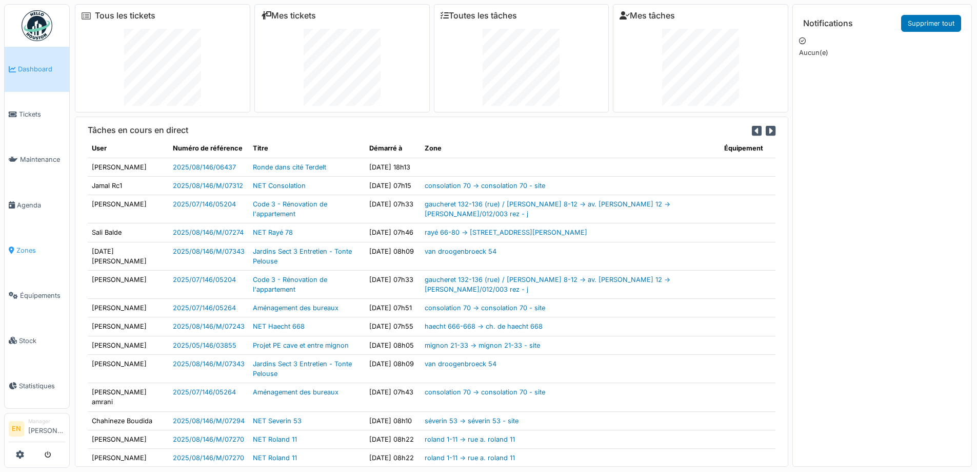
click at [27, 245] on span "Zones" at bounding box center [40, 250] width 49 height 10
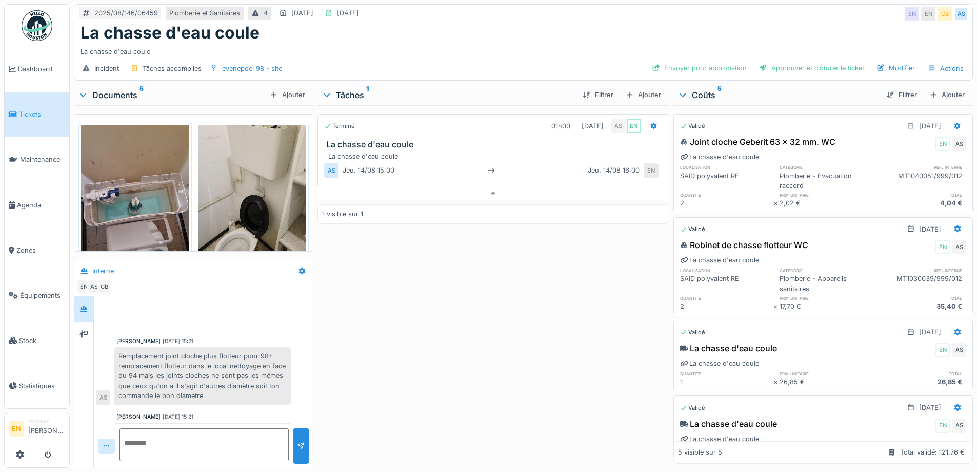
scroll to position [21, 0]
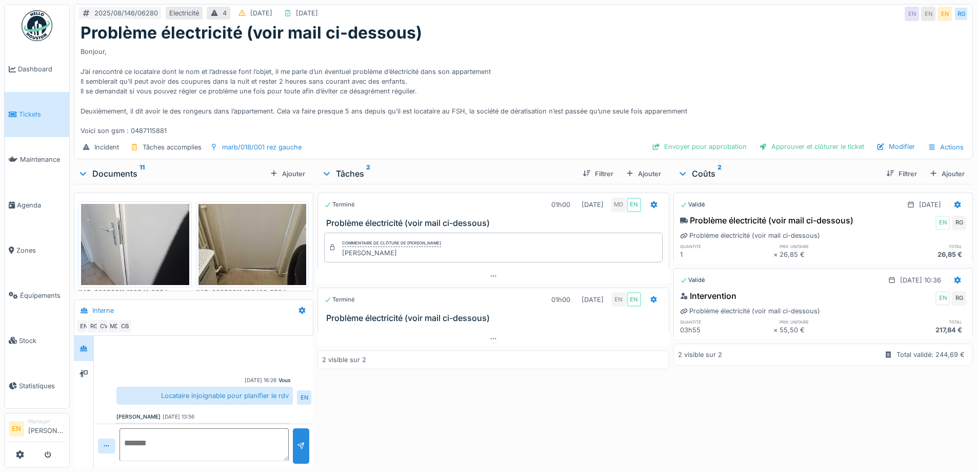
scroll to position [179, 0]
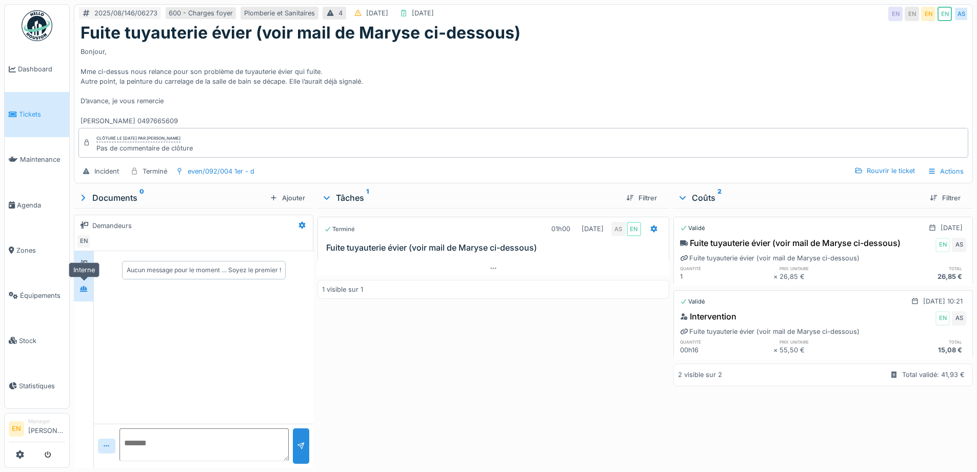
click at [76, 290] on div at bounding box center [83, 288] width 15 height 13
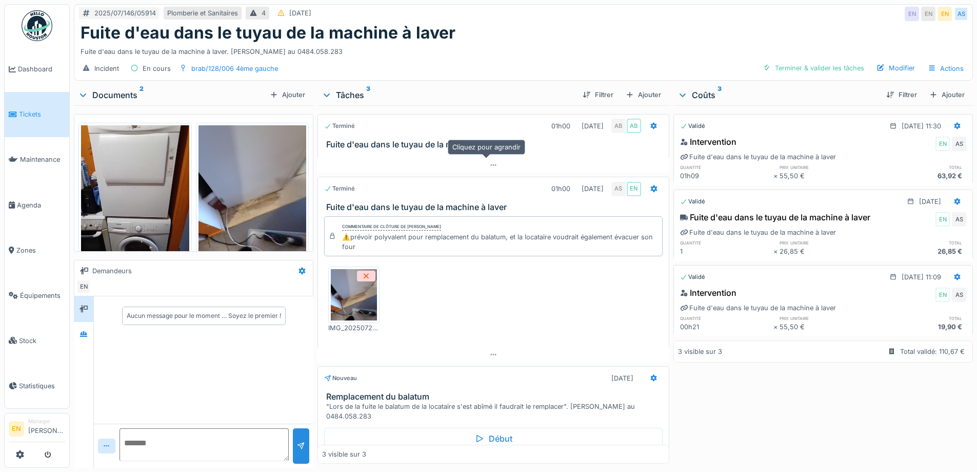
scroll to position [32, 0]
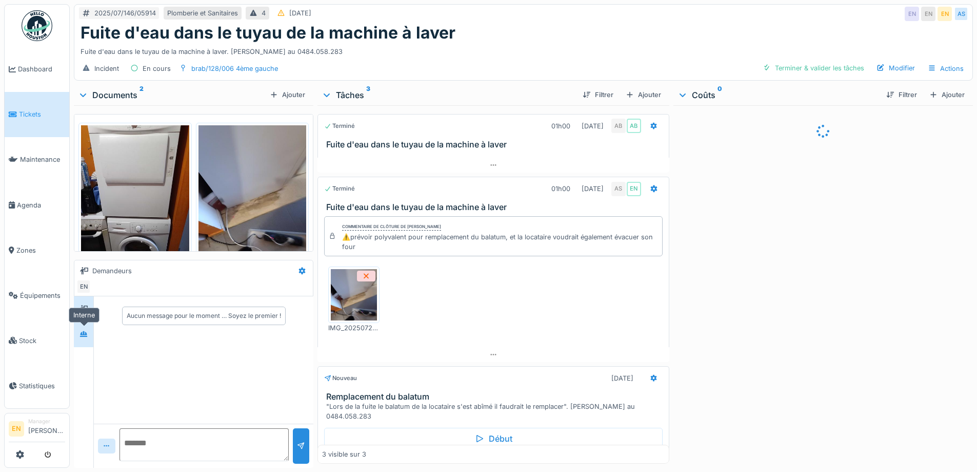
click at [81, 338] on div at bounding box center [84, 334] width 8 height 10
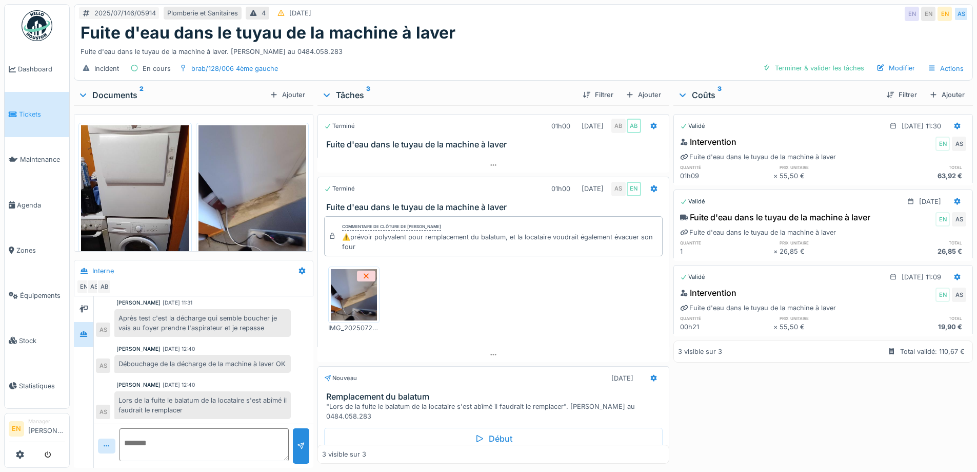
scroll to position [8, 0]
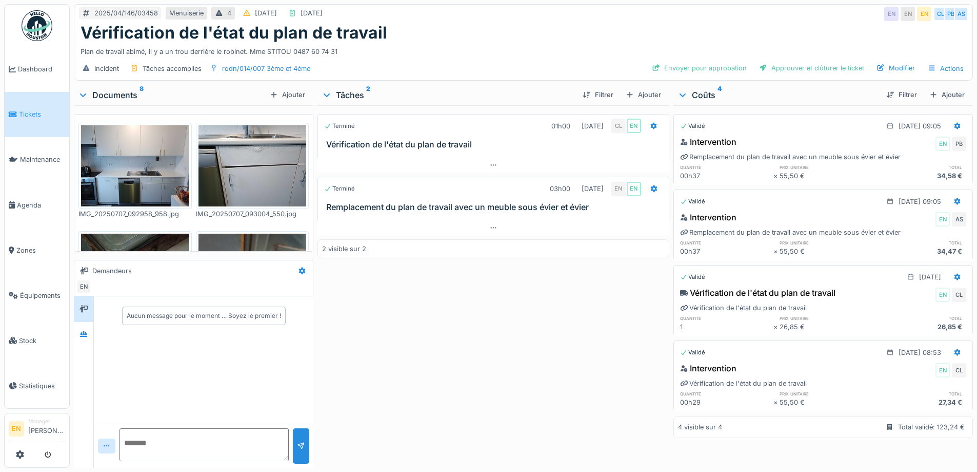
click at [407, 383] on div "Terminé 01h00 [DATE] CL EN Vérification de l'état du plan de travail Terminé 03…" at bounding box center [493, 284] width 351 height 358
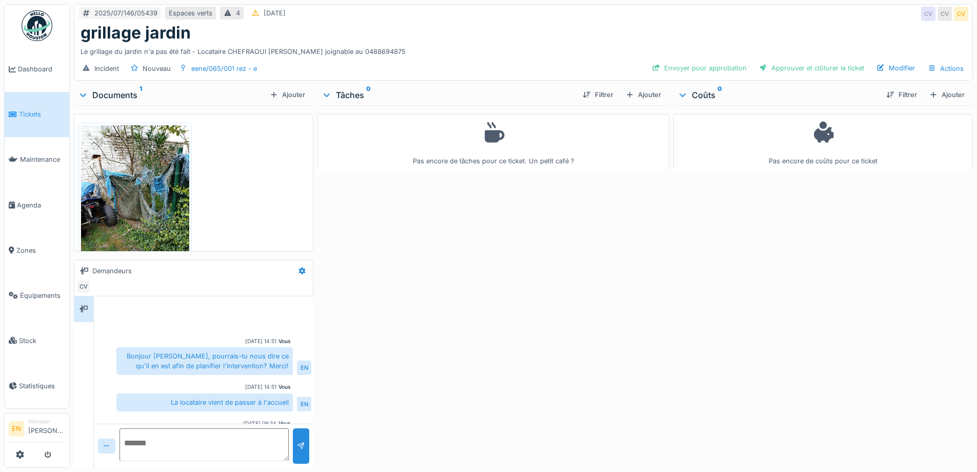
scroll to position [38, 0]
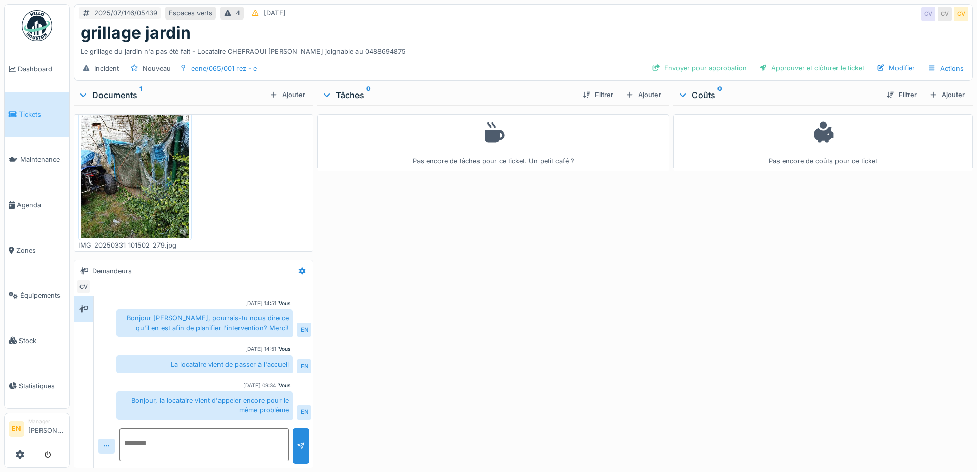
click at [502, 315] on div "Pas encore de tâches pour ce ticket. Un petit café ?" at bounding box center [493, 284] width 351 height 358
click at [503, 310] on div "Pas encore de tâches pour ce ticket. Un petit café ?" at bounding box center [493, 284] width 351 height 358
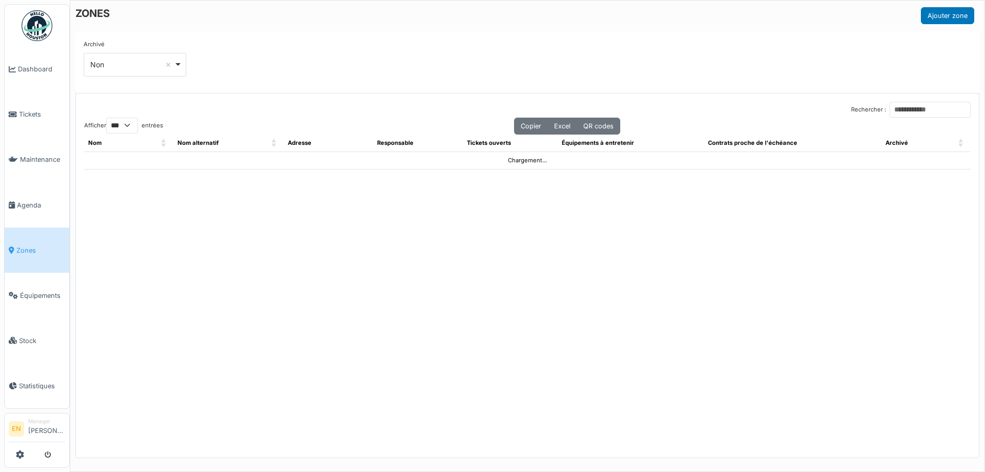
select select "***"
click at [913, 112] on input "Rechercher :" at bounding box center [930, 110] width 81 height 16
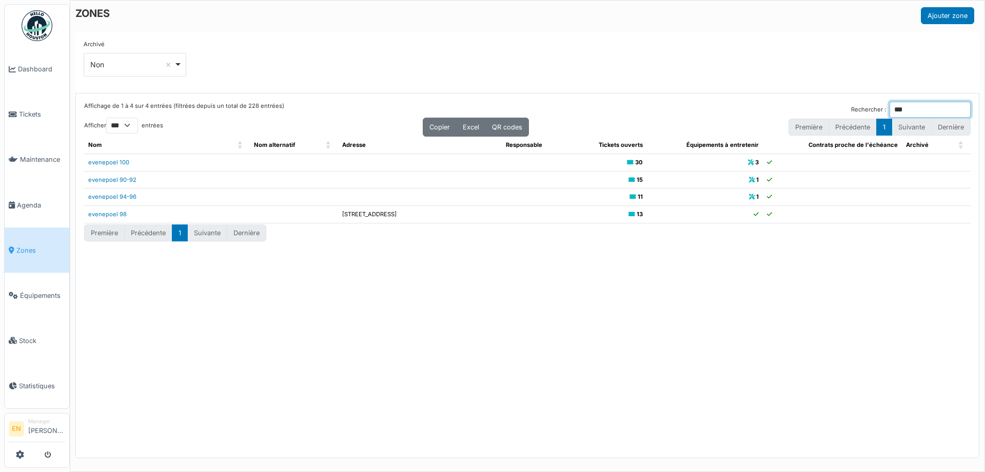
type input "***"
click at [309, 68] on div "Archivé *** Non Remove item Tous Oui Non" at bounding box center [528, 62] width 888 height 45
click at [108, 217] on link "evenepoel 98" at bounding box center [107, 213] width 38 height 7
click at [619, 68] on div "Archivé *** Non Remove item Tous Oui Non" at bounding box center [528, 62] width 888 height 45
click at [28, 248] on span "Zones" at bounding box center [40, 250] width 49 height 10
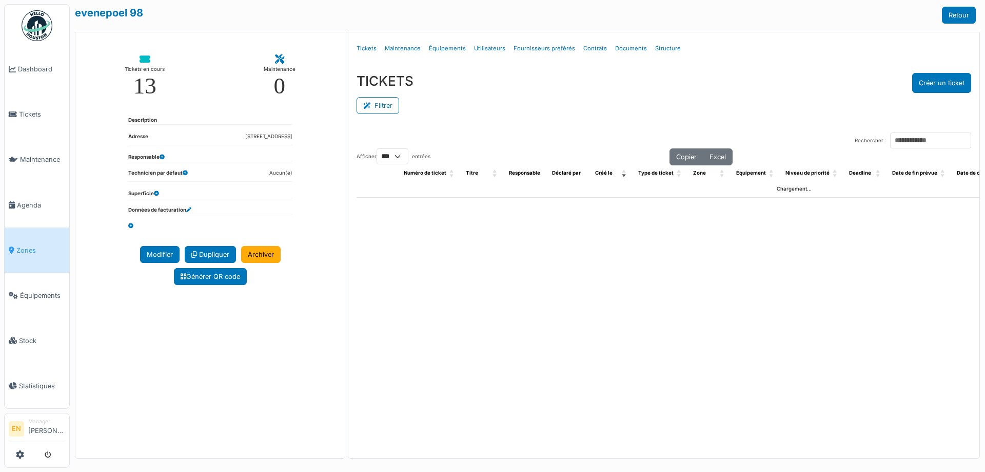
select select "***"
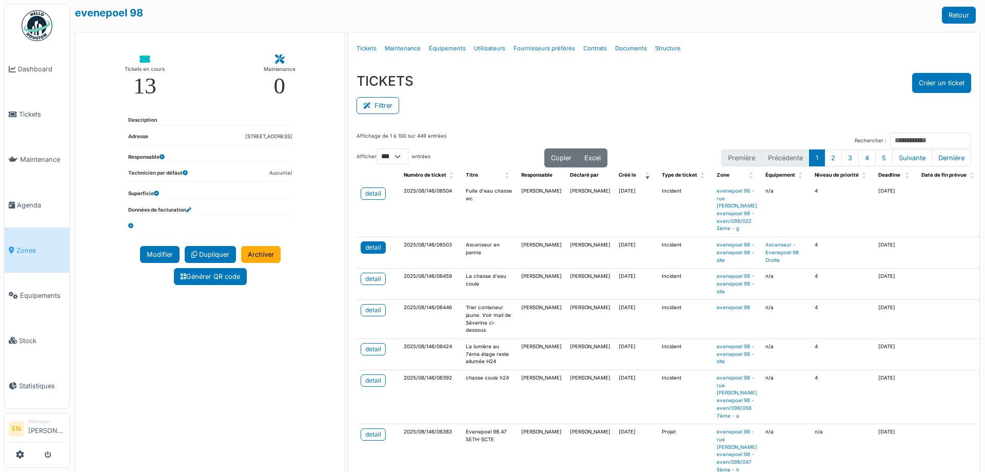
click at [376, 250] on div "detail" at bounding box center [373, 247] width 16 height 9
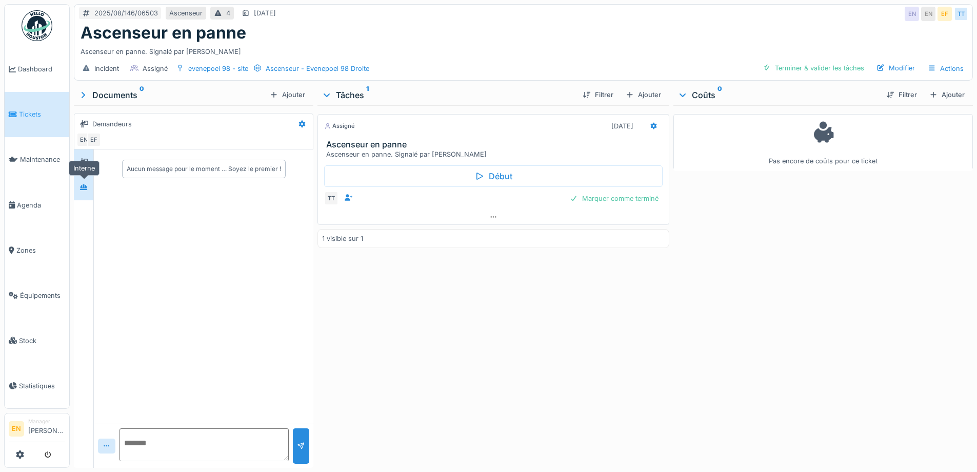
click at [87, 192] on div at bounding box center [83, 187] width 15 height 13
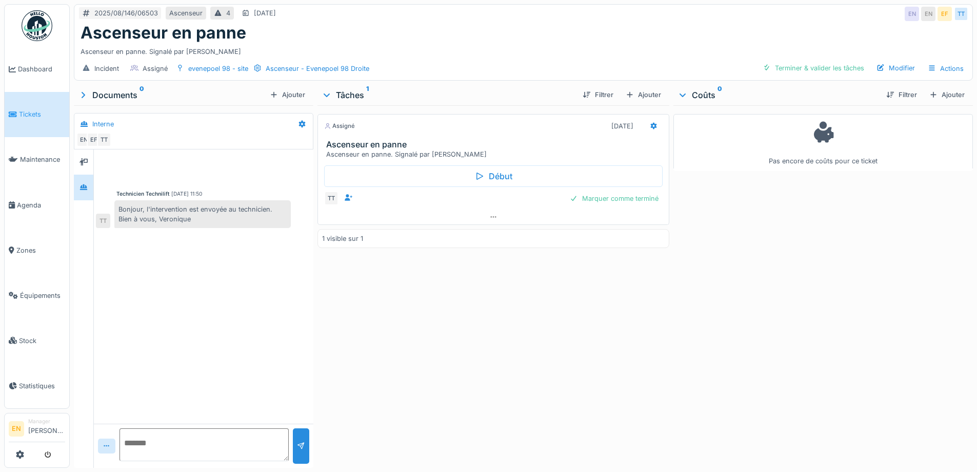
click at [359, 362] on div "Assigné 18/08/2025 Ascenseur en panne Ascenseur en panne. Signalé par François …" at bounding box center [493, 284] width 351 height 358
click at [174, 440] on textarea at bounding box center [204, 444] width 169 height 33
type textarea "**********"
click at [299, 448] on div at bounding box center [301, 446] width 8 height 10
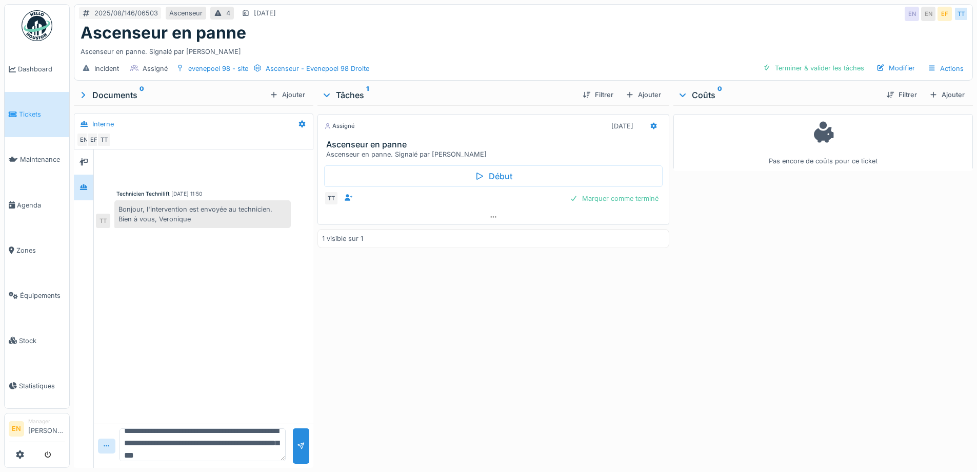
scroll to position [0, 0]
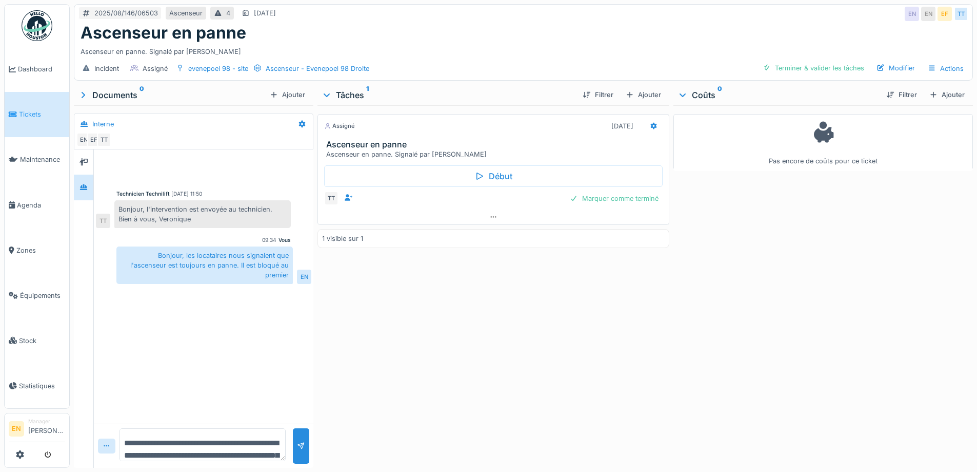
drag, startPoint x: 488, startPoint y: 348, endPoint x: 693, endPoint y: 17, distance: 389.6
click at [493, 339] on div "Assigné 18/08/2025 Ascenseur en panne Ascenseur en panne. Signalé par François …" at bounding box center [493, 284] width 351 height 358
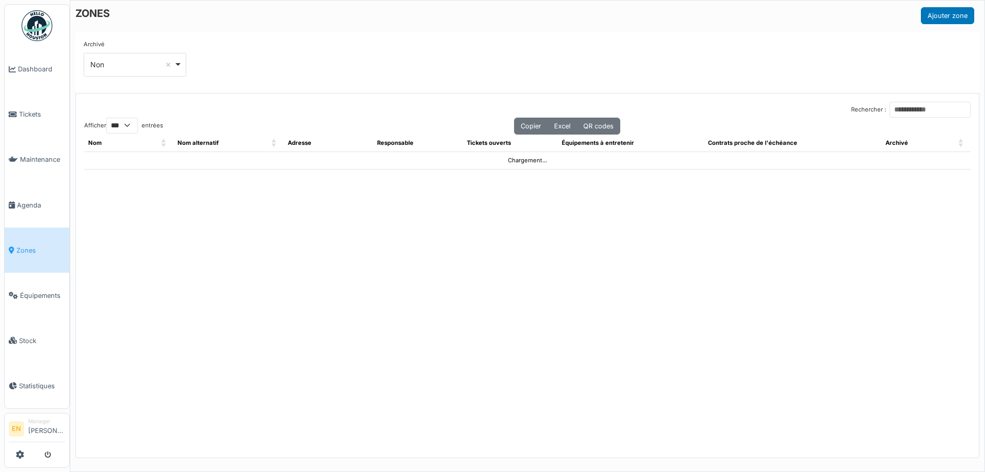
select select "***"
click at [890, 110] on input "Rechercher :" at bounding box center [930, 110] width 81 height 16
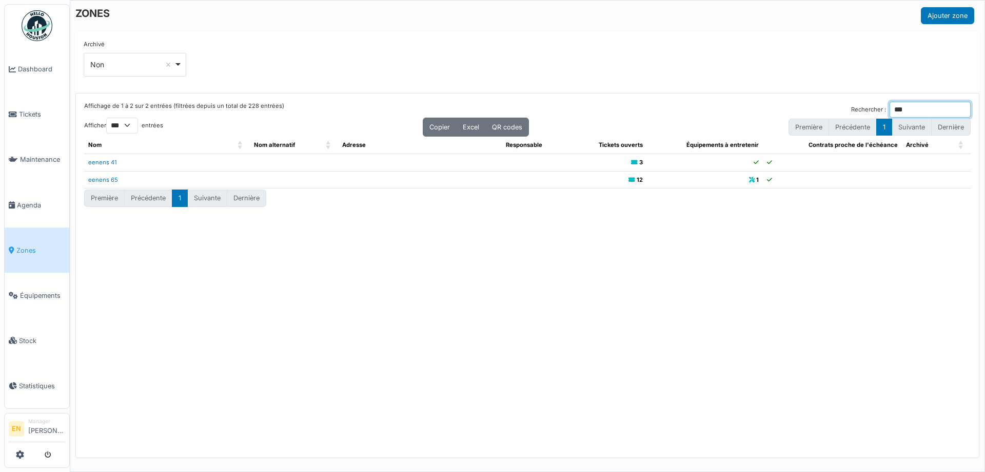
type input "***"
click at [837, 53] on div "Archivé *** Non Remove item Tous Oui Non" at bounding box center [528, 62] width 888 height 45
click at [102, 181] on link "eenens 65" at bounding box center [103, 179] width 30 height 7
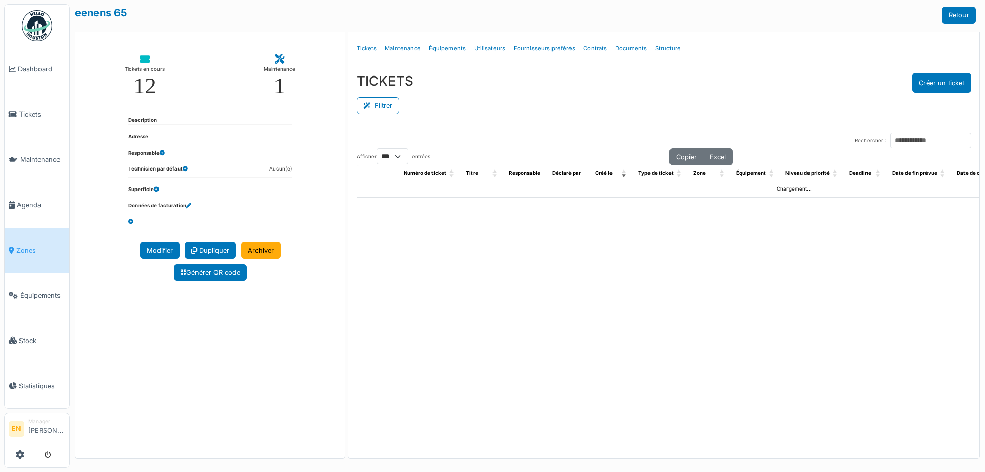
select select "***"
click at [509, 111] on div "Filtrer" at bounding box center [664, 104] width 615 height 23
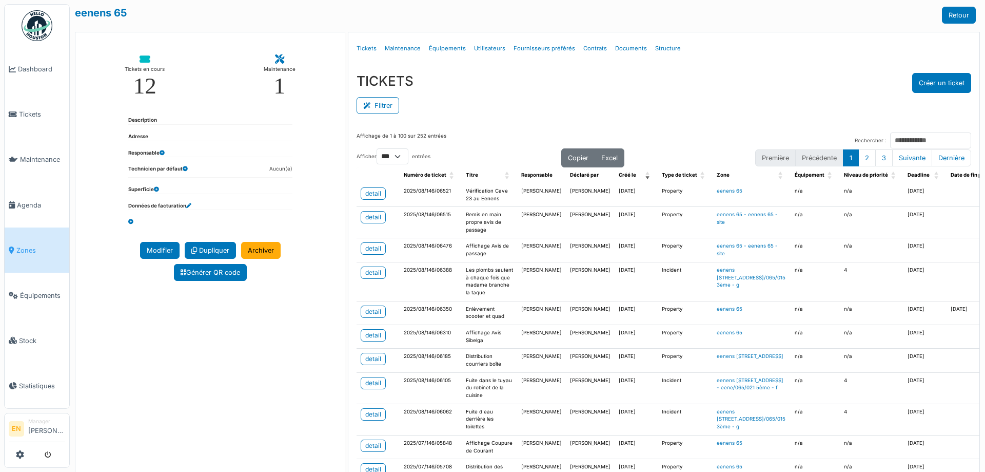
click at [564, 104] on div "Filtrer" at bounding box center [664, 104] width 615 height 23
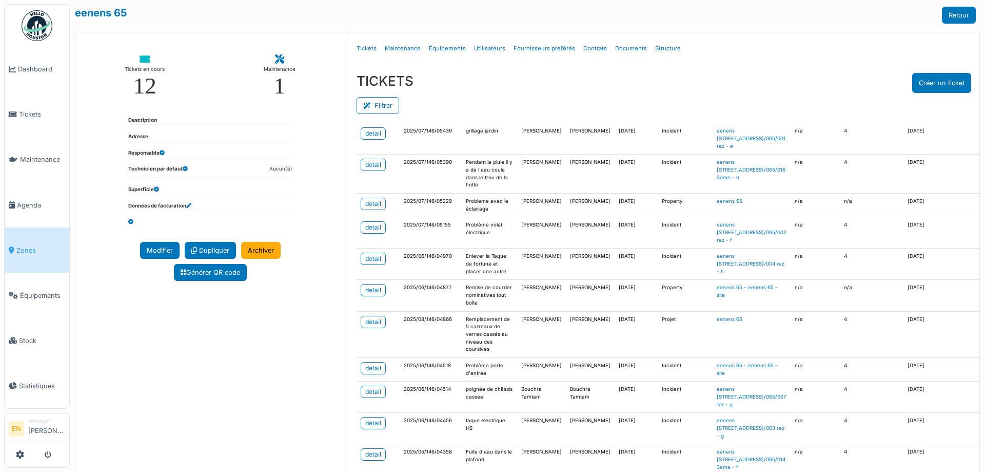
scroll to position [462, 0]
click at [365, 230] on div "detail" at bounding box center [373, 225] width 16 height 9
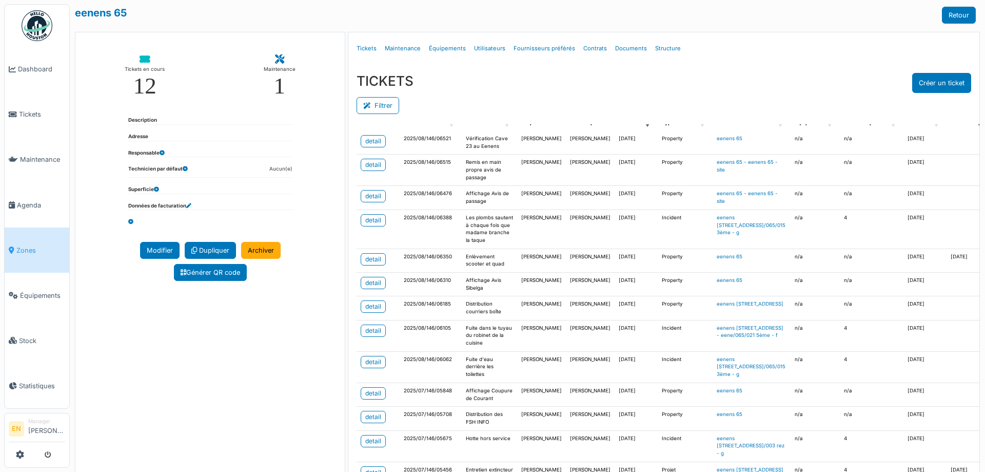
scroll to position [0, 0]
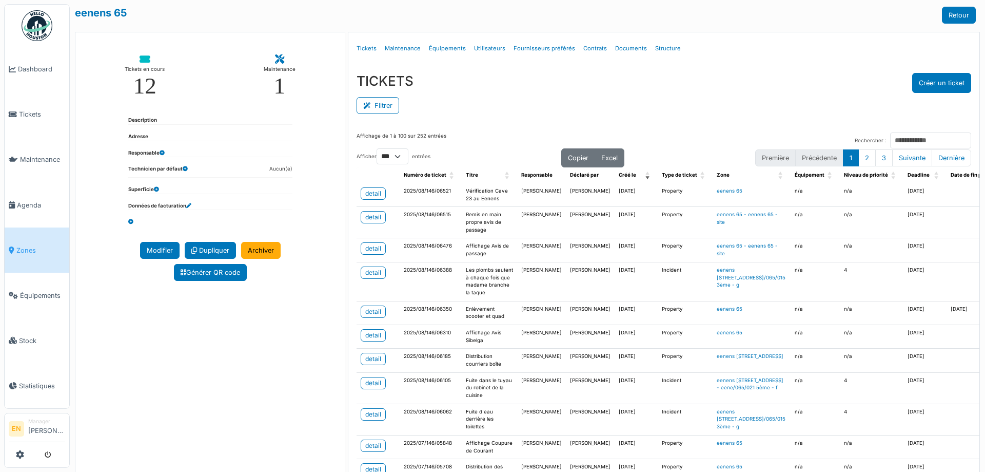
click at [499, 99] on div "Filtrer" at bounding box center [664, 104] width 615 height 23
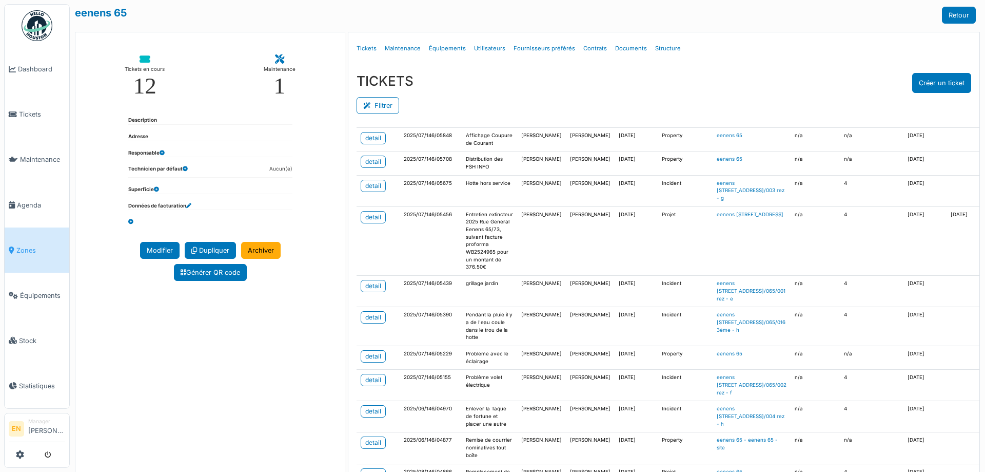
scroll to position [308, 0]
click at [664, 53] on link "Structure" at bounding box center [668, 48] width 34 height 24
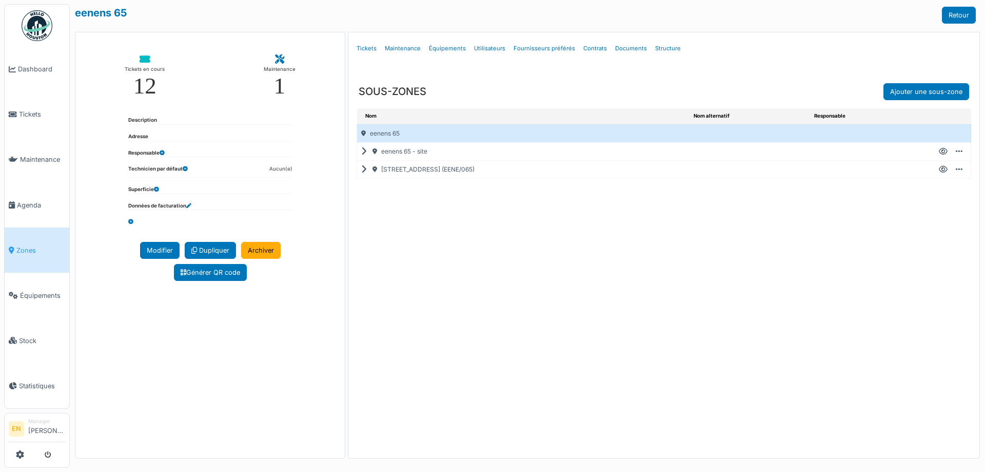
click at [363, 170] on icon at bounding box center [366, 169] width 10 height 1
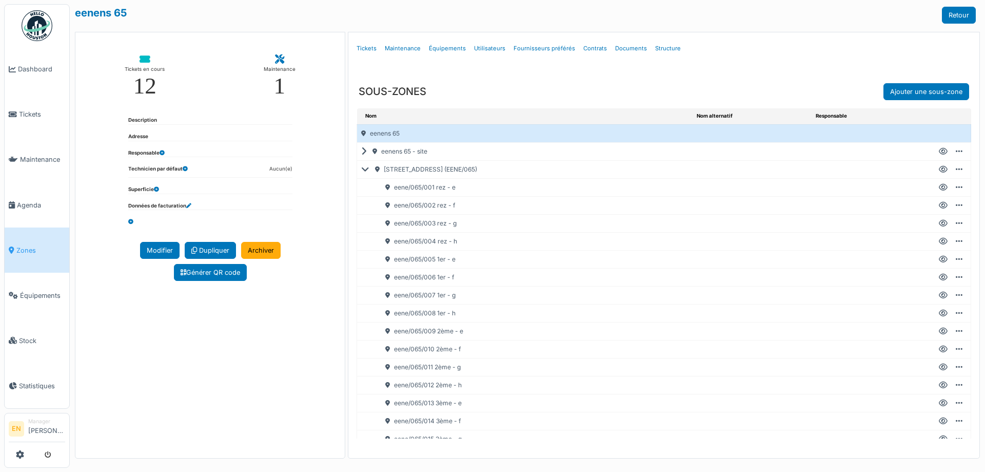
click at [939, 242] on icon at bounding box center [943, 241] width 9 height 1
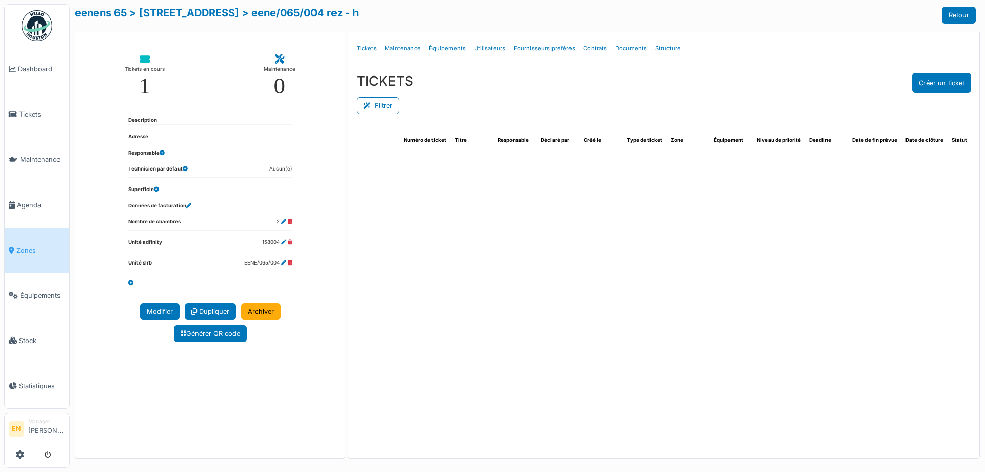
select select "***"
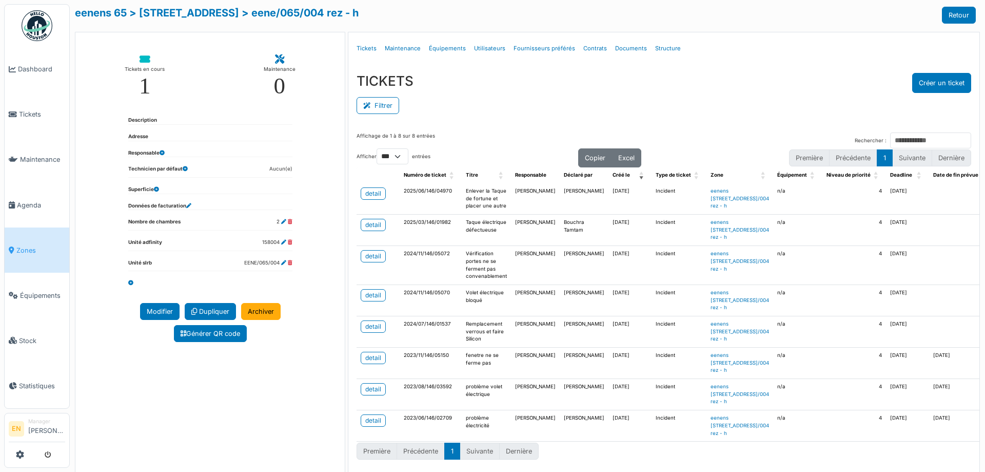
scroll to position [8, 0]
click at [371, 300] on div "detail" at bounding box center [373, 294] width 16 height 9
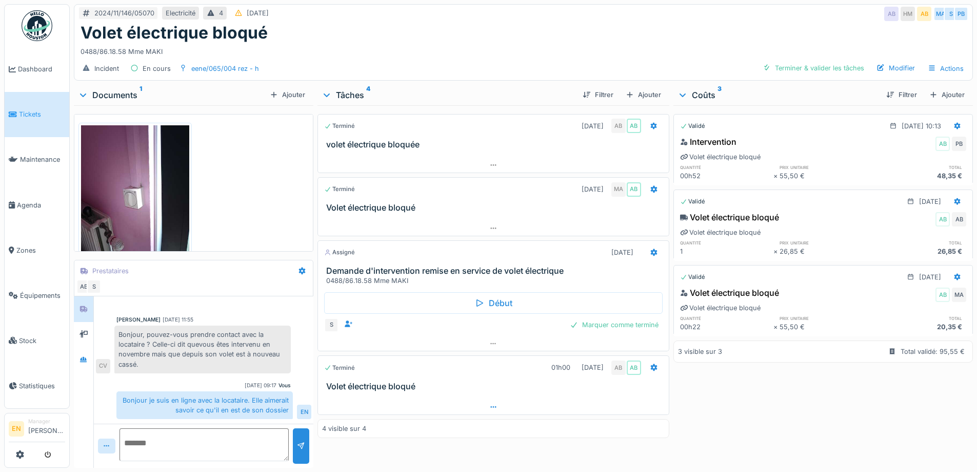
scroll to position [8, 0]
drag, startPoint x: 230, startPoint y: 378, endPoint x: 279, endPoint y: 379, distance: 49.3
click at [279, 381] on div "Vous 04/07/2025 09:17" at bounding box center [203, 385] width 174 height 8
click at [210, 366] on div "Charlotte Verstappen 25/06/2025 11:55 Bonjour, pouvez-vous prendre contact avec…" at bounding box center [204, 348] width 220 height 148
drag, startPoint x: 169, startPoint y: 312, endPoint x: 105, endPoint y: 312, distance: 64.1
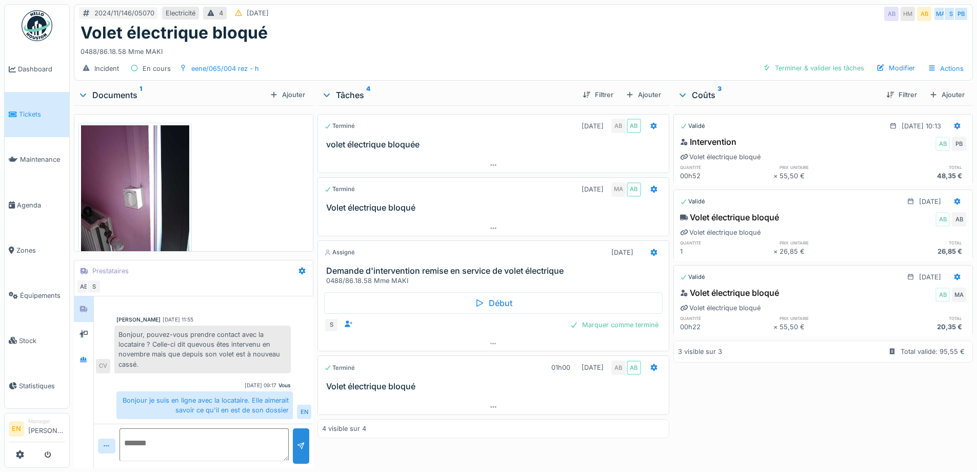
click at [105, 316] on div "Charlotte Verstappen 25/06/2025 11:55 Bonjour, pouvez-vous prendre contact avec…" at bounding box center [203, 344] width 215 height 57
click at [204, 391] on div "Bonjour je suis en ligne avec la locataire. Elle aimerait savoir ce qu'il en es…" at bounding box center [204, 405] width 176 height 28
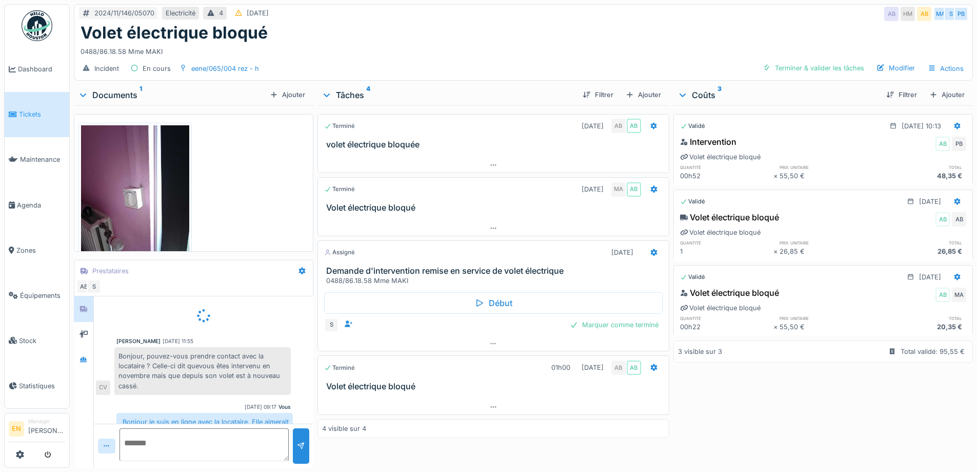
scroll to position [22, 0]
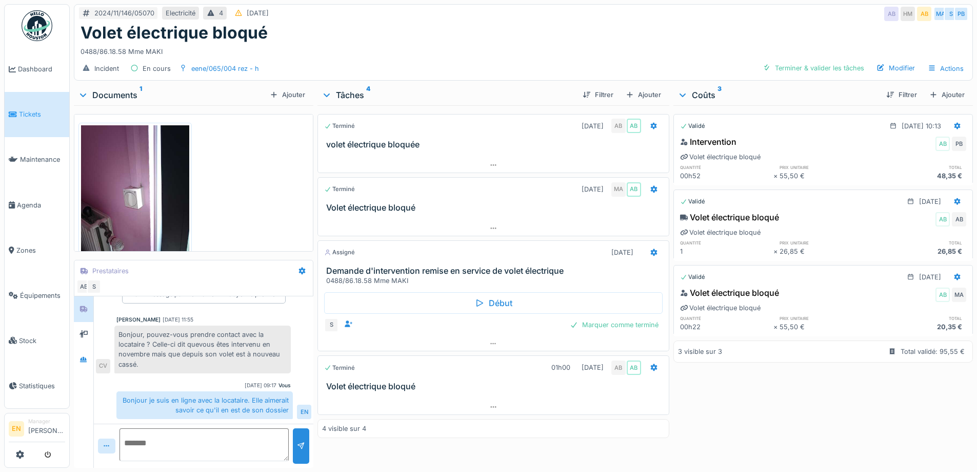
click at [360, 34] on div "Volet électrique bloqué" at bounding box center [524, 32] width 886 height 19
click at [455, 48] on div "0488/86.18.58 Mme MAKI" at bounding box center [524, 50] width 886 height 14
click at [467, 57] on div "Incident En cours eene/065/004 rez - h Terminer & valider les tâches Modifier A…" at bounding box center [523, 68] width 898 height 23
click at [473, 43] on div "0488/86.18.58 Mme MAKI" at bounding box center [524, 50] width 886 height 14
click at [419, 45] on div "0488/86.18.58 Mme MAKI" at bounding box center [524, 50] width 886 height 14
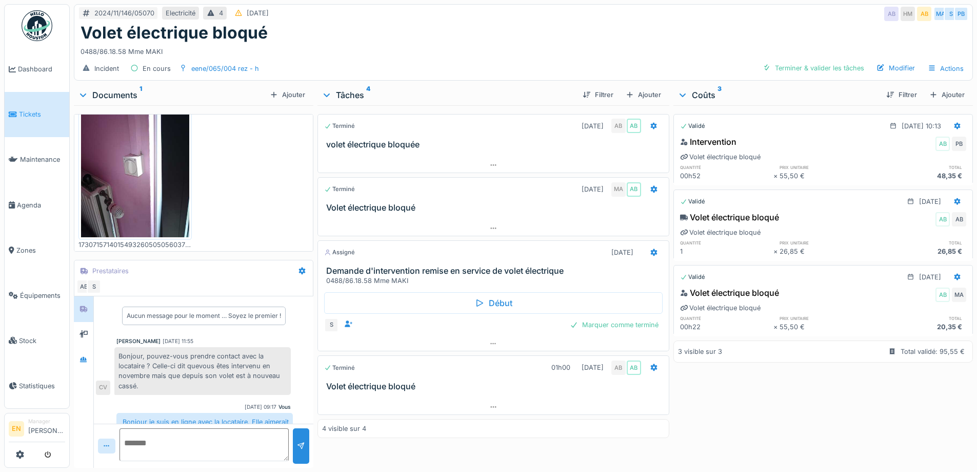
scroll to position [8, 0]
click at [498, 46] on div "0488/86.18.58 Mme MAKI" at bounding box center [524, 50] width 886 height 14
click at [727, 405] on div "Validé 04/07/2025 @ 10:13 Intervention AB PB Volet électrique bloqué quantité p…" at bounding box center [824, 284] width 300 height 358
click at [560, 442] on div "Terminé 01/11/2024 AB AB volet électrique bloquée Terminé 04/11/2024 MA AB Vole…" at bounding box center [493, 284] width 351 height 358
click at [748, 390] on div "Validé 04/07/2025 @ 10:13 Intervention AB PB Volet électrique bloqué quantité p…" at bounding box center [824, 284] width 300 height 358
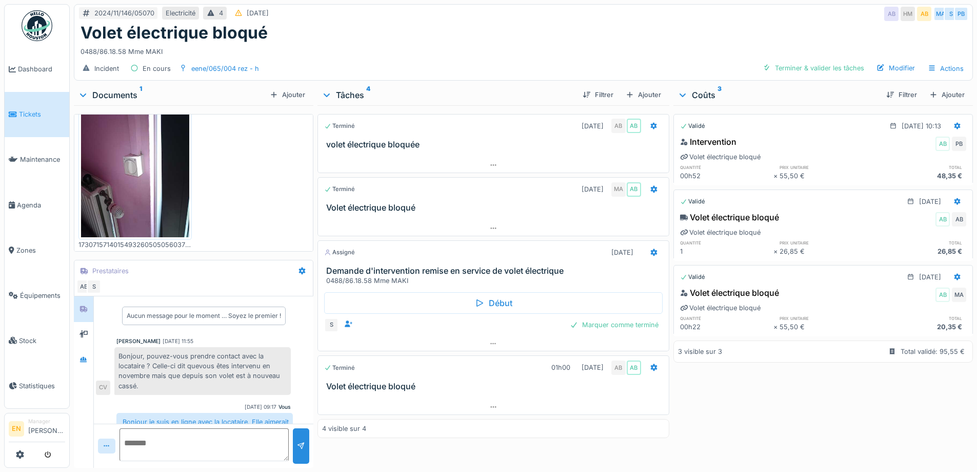
click at [495, 28] on div "Volet électrique bloqué" at bounding box center [524, 32] width 886 height 19
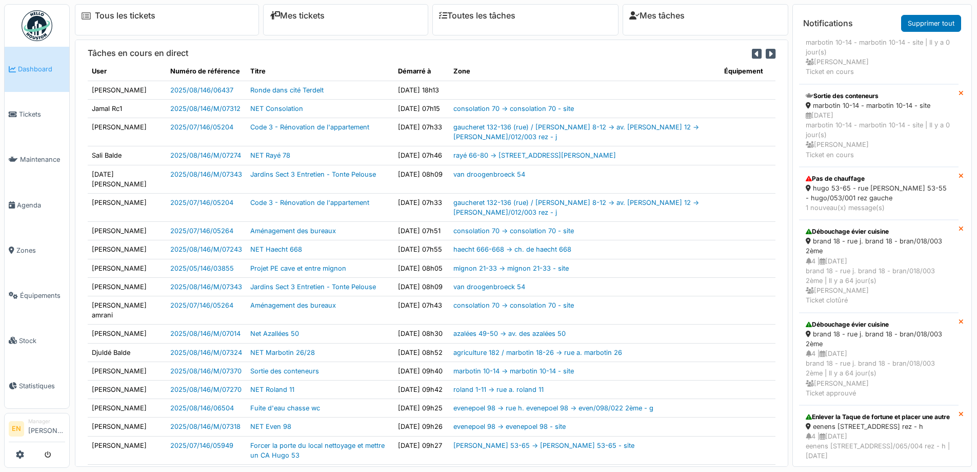
scroll to position [462, 0]
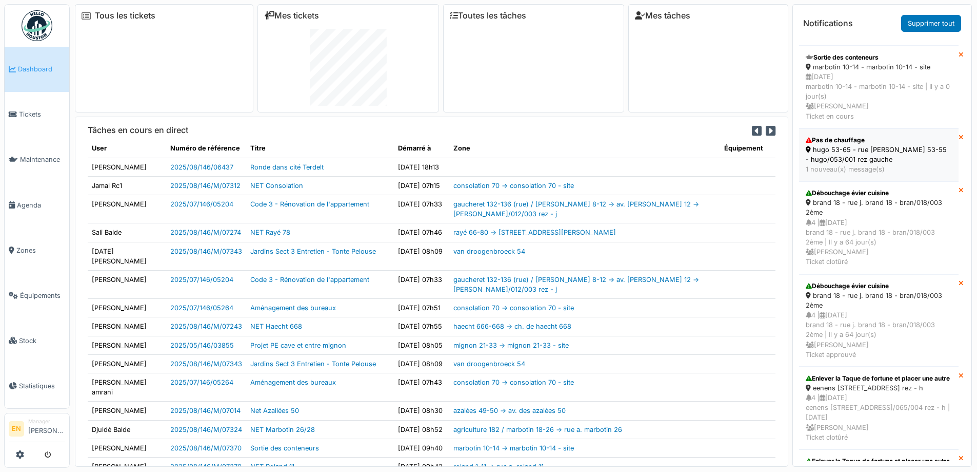
click at [855, 147] on div "hugo 53-65 - rue [PERSON_NAME] 53-55 - hugo/053/001 rez gauche" at bounding box center [879, 154] width 146 height 19
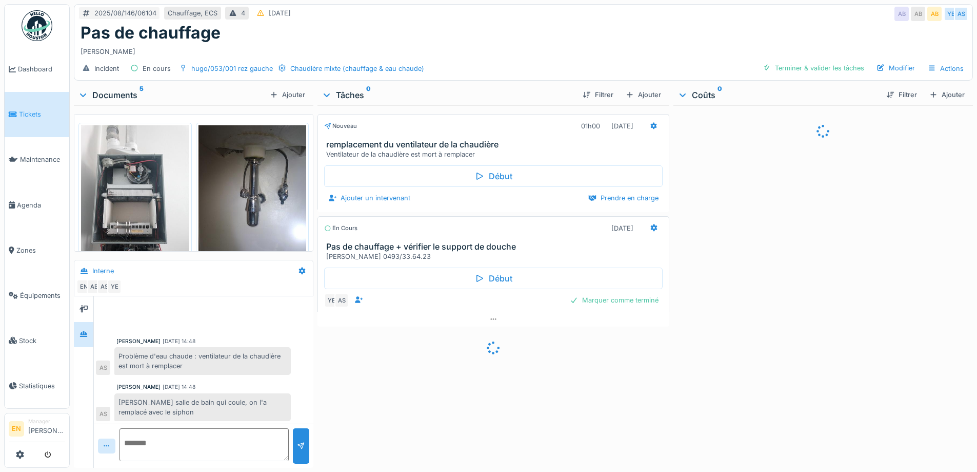
scroll to position [38, 0]
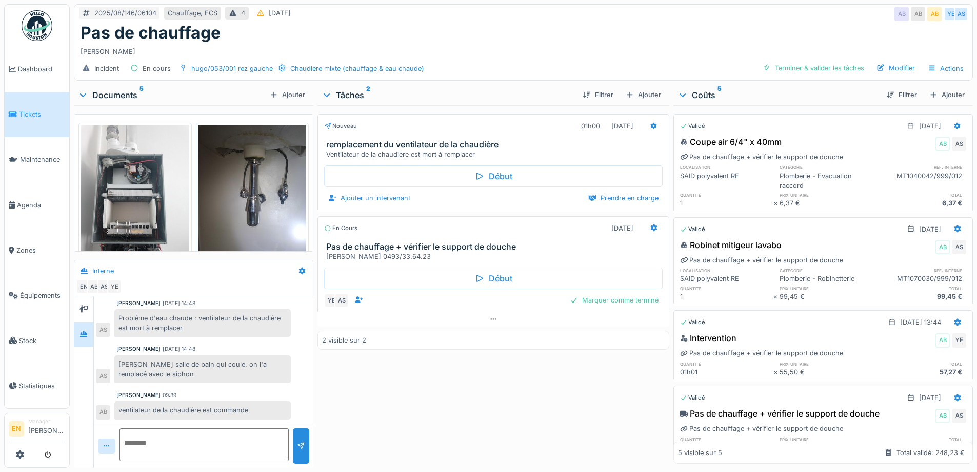
click at [398, 412] on div "Nouveau 01h00 05/08/2025 remplacement du ventilateur de la chaudière Ventilateu…" at bounding box center [493, 284] width 351 height 358
click at [409, 401] on div "Nouveau 01h00 05/08/2025 remplacement du ventilateur de la chaudière Ventilateu…" at bounding box center [493, 284] width 351 height 358
click at [418, 403] on div "Nouveau 01h00 05/08/2025 remplacement du ventilateur de la chaudière Ventilateu…" at bounding box center [493, 284] width 351 height 358
click at [423, 404] on div "Nouveau 01h00 05/08/2025 remplacement du ventilateur de la chaudière Ventilateu…" at bounding box center [493, 284] width 351 height 358
click at [424, 404] on div "Nouveau 01h00 05/08/2025 remplacement du ventilateur de la chaudière Ventilateu…" at bounding box center [493, 284] width 351 height 358
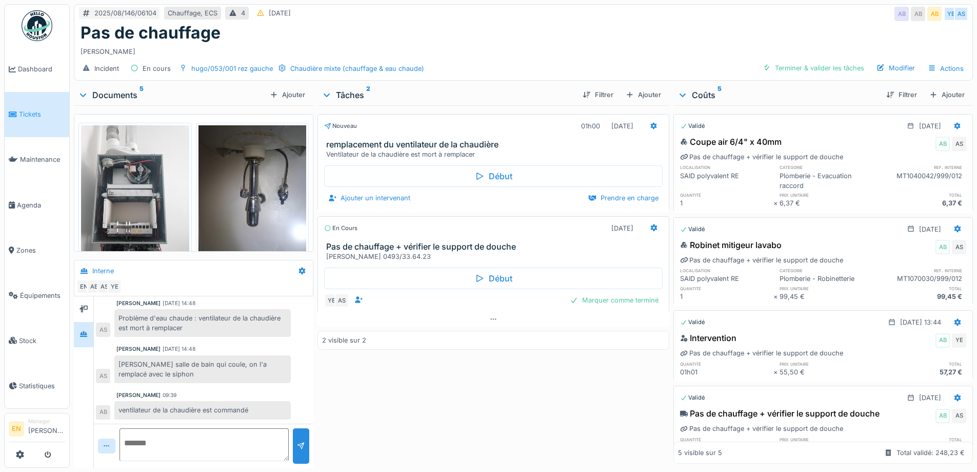
click at [427, 400] on div "Nouveau 01h00 05/08/2025 remplacement du ventilateur de la chaudière Ventilateu…" at bounding box center [493, 284] width 351 height 358
click at [635, 29] on div "Pas de chauffage" at bounding box center [524, 32] width 886 height 19
click at [507, 58] on div "Incident En cours hugo/053/001 rez gauche Chaudière mixte (chauffage & eau chau…" at bounding box center [523, 68] width 898 height 23
drag, startPoint x: 629, startPoint y: 58, endPoint x: 723, endPoint y: 9, distance: 107.2
click at [629, 58] on div "Incident En cours hugo/053/001 rez gauche Chaudière mixte (chauffage & eau chau…" at bounding box center [523, 68] width 898 height 23
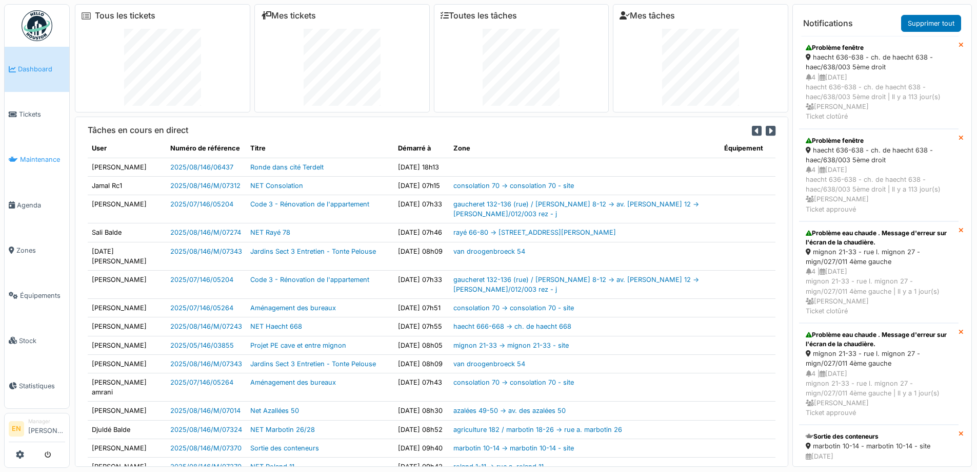
click at [38, 159] on span "Maintenance" at bounding box center [42, 159] width 45 height 10
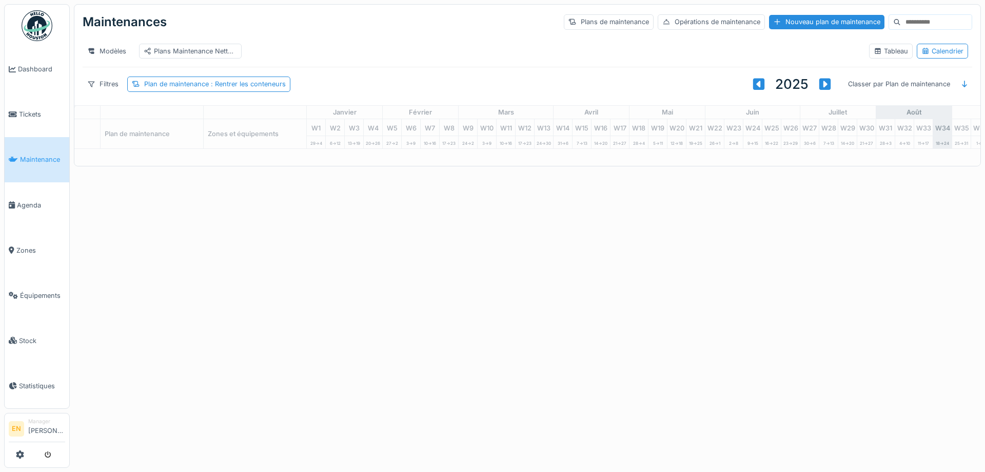
click at [30, 203] on span "Agenda" at bounding box center [41, 205] width 48 height 10
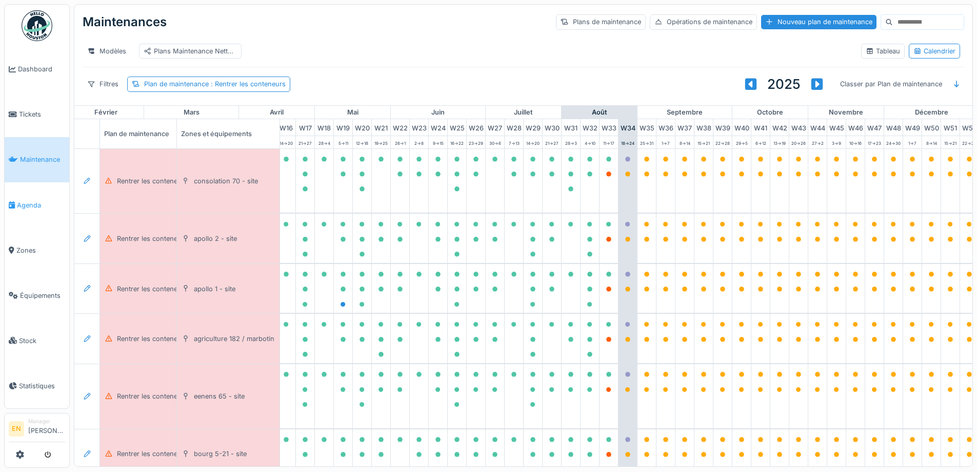
scroll to position [0, 336]
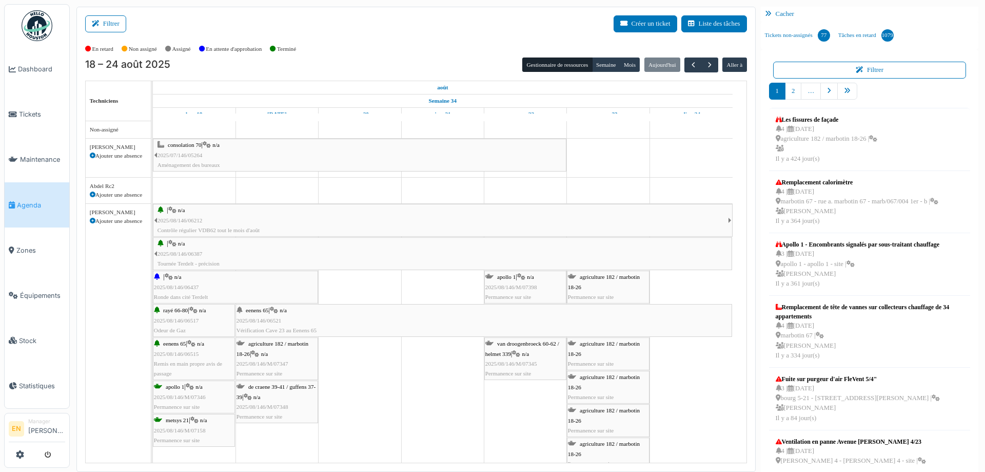
click at [364, 34] on div "Filtrer Créer un ticket Liste des tâches" at bounding box center [416, 27] width 662 height 25
click at [346, 40] on div "Filtrer Créer un ticket Liste des tâches" at bounding box center [416, 27] width 662 height 25
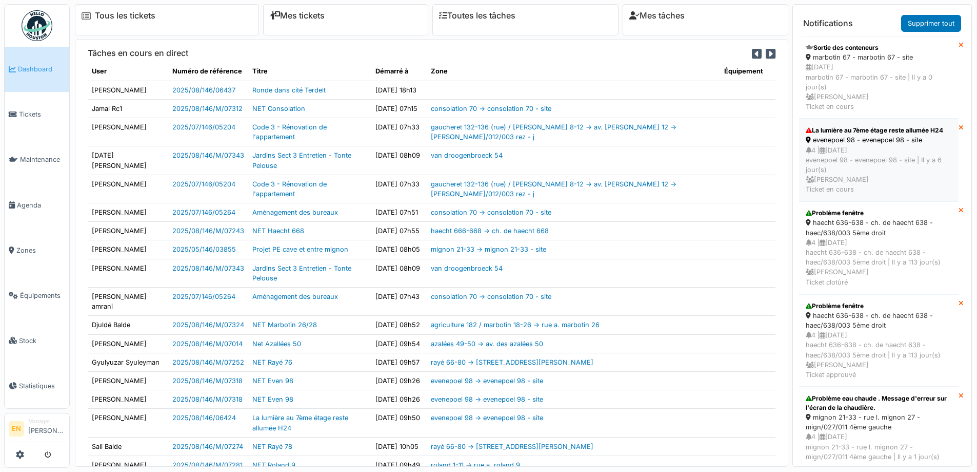
click at [860, 145] on div "evenepoel 98 - evenepoel 98 - site" at bounding box center [879, 140] width 146 height 10
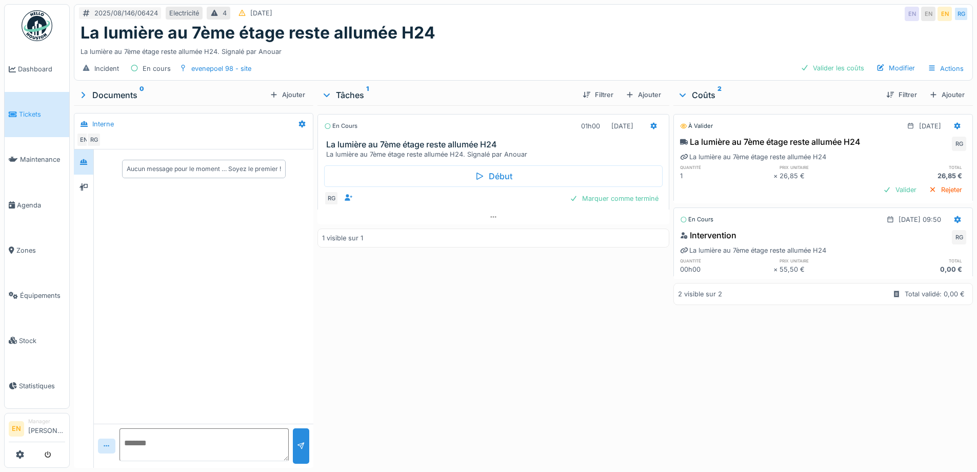
click at [419, 278] on div "En cours 01h00 [DATE] La lumière au 7ème étage reste allumée H24 La lumière au …" at bounding box center [493, 284] width 351 height 358
